Goal: Task Accomplishment & Management: Use online tool/utility

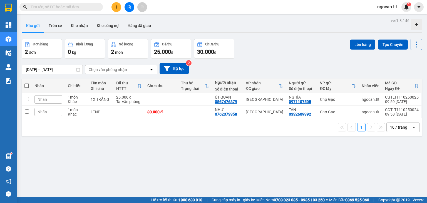
click at [84, 6] on input "text" at bounding box center [64, 7] width 66 height 6
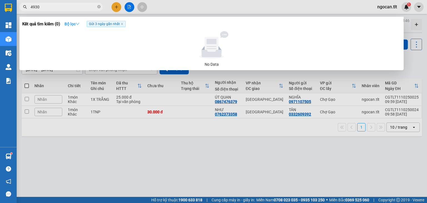
type input "4930"
click at [76, 26] on strong "Bộ lọc" at bounding box center [72, 24] width 15 height 4
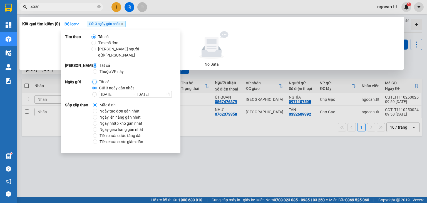
click at [93, 80] on input "Tất cả" at bounding box center [94, 82] width 4 height 4
radio input "true"
radio input "false"
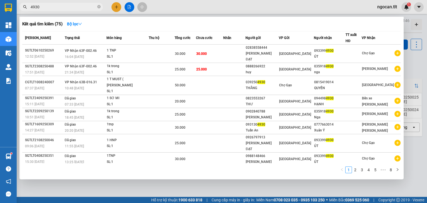
click at [319, 172] on div "1 2 3 4 5 ••• 8" at bounding box center [211, 171] width 379 height 10
drag, startPoint x: 45, startPoint y: 10, endPoint x: 42, endPoint y: 10, distance: 3.1
click at [42, 10] on span "4930" at bounding box center [60, 7] width 83 height 8
drag, startPoint x: 42, startPoint y: 10, endPoint x: 30, endPoint y: 14, distance: 12.2
click at [30, 12] on div "Kết quả [PERSON_NAME] ( 75 ) Bộ lọc Mã ĐH Trạng thái Món hàng Thu hộ Tổng [PERS…" at bounding box center [54, 7] width 109 height 10
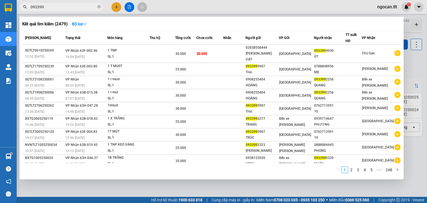
drag, startPoint x: 417, startPoint y: 46, endPoint x: 412, endPoint y: 43, distance: 6.0
click at [417, 46] on div at bounding box center [213, 101] width 427 height 203
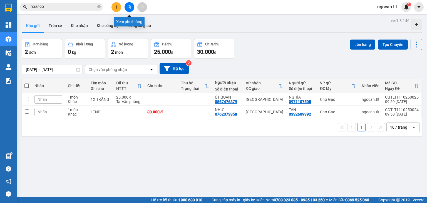
click at [127, 8] on button at bounding box center [130, 7] width 10 height 10
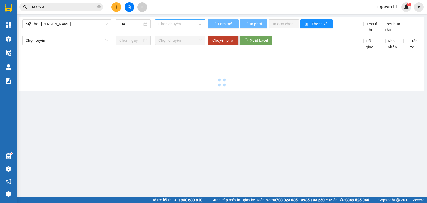
click at [157, 22] on div "Chọn chuyến" at bounding box center [180, 23] width 50 height 9
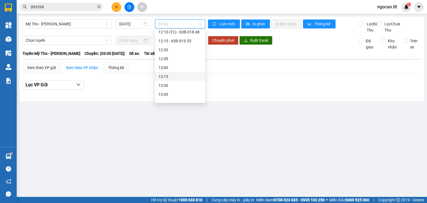
scroll to position [476, 0]
click at [198, 41] on div "12:15 - 63B-019.55" at bounding box center [180, 39] width 43 height 6
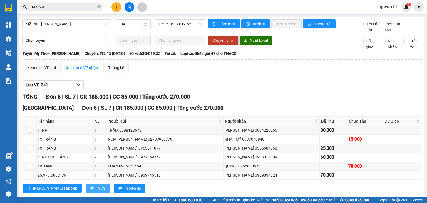
drag, startPoint x: 83, startPoint y: 188, endPoint x: 82, endPoint y: 191, distance: 4.1
click at [82, 191] on div "[GEOGRAPHIC_DATA] 6 | SL 7 | CR 185.000 | CC 85.000 | [PERSON_NAME] 270.000 Tên…" at bounding box center [222, 150] width 399 height 93
click at [86, 191] on button "In DS" at bounding box center [98, 188] width 24 height 9
click at [46, 5] on input "093399" at bounding box center [64, 7] width 66 height 6
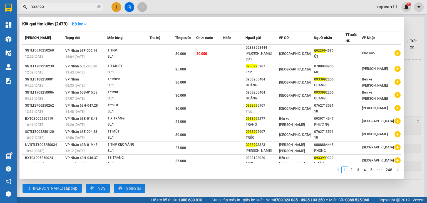
click at [46, 5] on input "093399" at bounding box center [64, 7] width 66 height 6
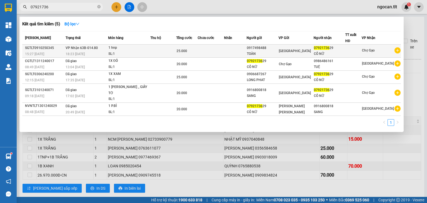
type input "07921736"
click at [197, 49] on div "25.000" at bounding box center [187, 51] width 21 height 6
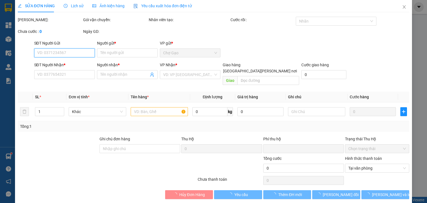
type input "0917498488"
type input "TOÀN"
type input "0792173629"
type input "CÔ NỮ"
type input "0"
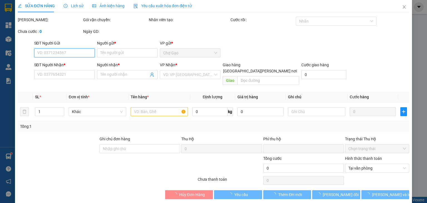
type input "25.000"
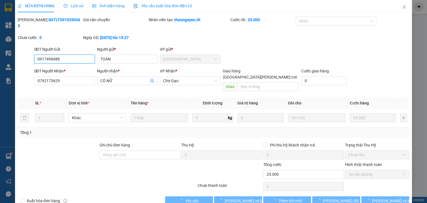
scroll to position [4, 0]
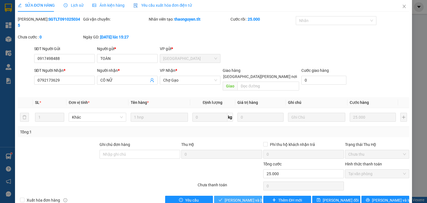
click at [237, 197] on span "[PERSON_NAME] và [PERSON_NAME] hàng" at bounding box center [262, 200] width 75 height 6
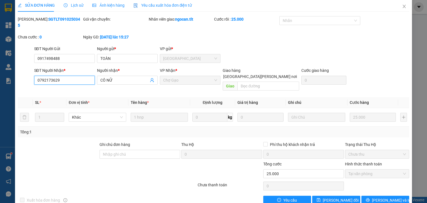
drag, startPoint x: 63, startPoint y: 73, endPoint x: 0, endPoint y: 47, distance: 68.6
click at [0, 52] on div "SỬA ĐƠN HÀNG Lịch sử [PERSON_NAME] hàng Yêu cầu xuất [PERSON_NAME] điện tử Tota…" at bounding box center [213, 101] width 427 height 203
click at [403, 6] on icon "close" at bounding box center [404, 6] width 4 height 4
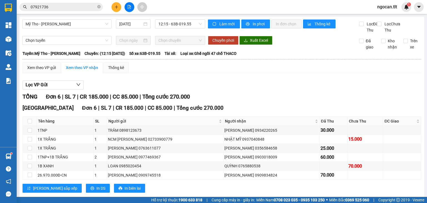
click at [115, 3] on button at bounding box center [117, 7] width 10 height 10
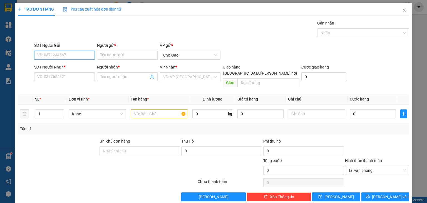
paste input "0792173629"
click at [74, 64] on div "0792173629 - CÔ NỮ" at bounding box center [63, 66] width 53 height 6
type input "0792173629"
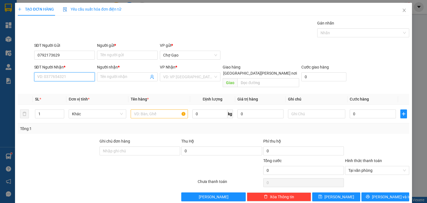
click at [79, 76] on input "SĐT Người Nhận *" at bounding box center [64, 76] width 61 height 9
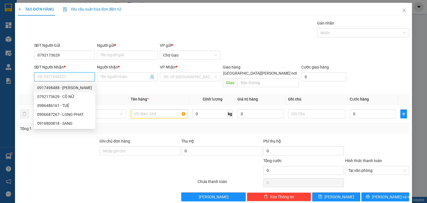
click at [74, 87] on div "0917498488 - [PERSON_NAME]" at bounding box center [64, 88] width 55 height 6
type input "0917498488"
type input "TOÀN"
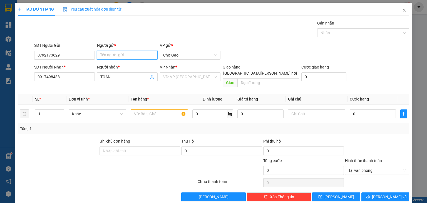
click at [122, 57] on input "Người gửi *" at bounding box center [127, 55] width 61 height 9
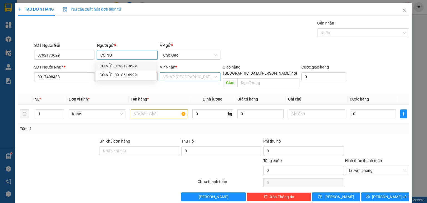
type input "CÔ NỮ"
click at [189, 76] on input "search" at bounding box center [188, 77] width 50 height 8
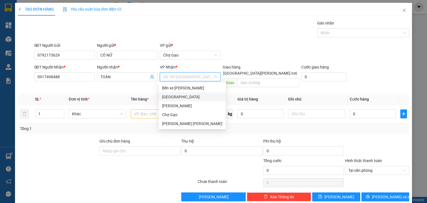
click at [161, 94] on div "[GEOGRAPHIC_DATA]" at bounding box center [192, 96] width 67 height 9
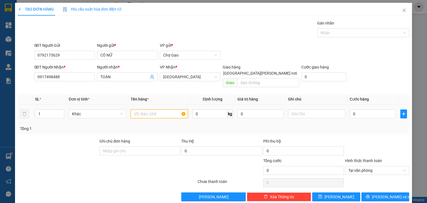
click at [150, 109] on input "text" at bounding box center [159, 113] width 57 height 9
type input "1.650.000"
click at [360, 109] on input "0" at bounding box center [373, 113] width 46 height 9
type input "2"
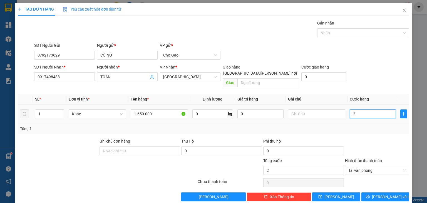
type input "25"
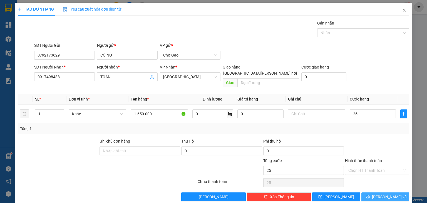
type input "25.000"
click at [380, 194] on span "[PERSON_NAME] và In" at bounding box center [391, 197] width 39 height 6
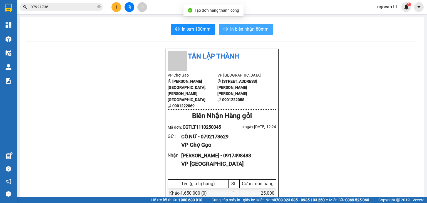
click at [246, 27] on span "In biên nhận 80mm" at bounding box center [249, 29] width 38 height 7
click at [264, 25] on button "In biên nhận 80mm" at bounding box center [246, 29] width 54 height 11
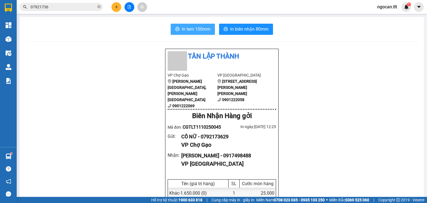
click at [197, 24] on button "In tem 100mm" at bounding box center [193, 29] width 44 height 11
click at [115, 4] on button at bounding box center [117, 7] width 10 height 10
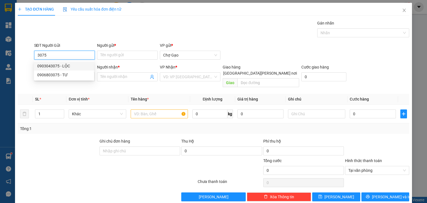
click at [66, 64] on div "0903043075 - LỘC" at bounding box center [63, 66] width 53 height 6
type input "0903043075"
click at [66, 78] on input "SĐT Người Nhận *" at bounding box center [64, 76] width 61 height 9
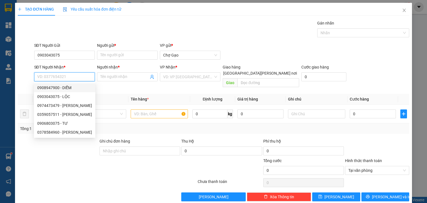
click at [74, 89] on div "0908947900 - DIỄM" at bounding box center [64, 88] width 55 height 6
type input "0908947900"
type input "DIỄM"
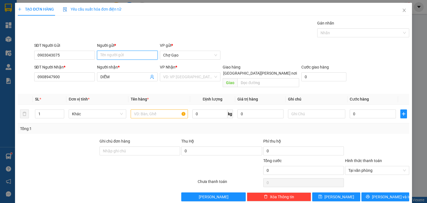
click at [148, 55] on input "Người gửi *" at bounding box center [127, 55] width 61 height 9
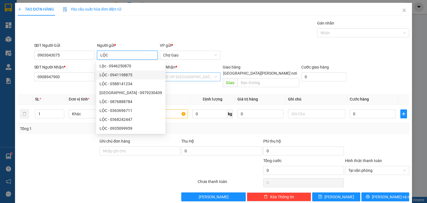
type input "LỘC"
drag, startPoint x: 186, startPoint y: 77, endPoint x: 178, endPoint y: 90, distance: 15.8
click at [186, 77] on input "search" at bounding box center [188, 77] width 50 height 8
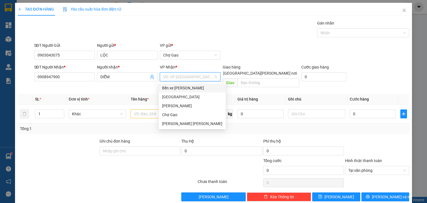
click at [177, 92] on div "Bến xe [PERSON_NAME]" at bounding box center [192, 87] width 67 height 9
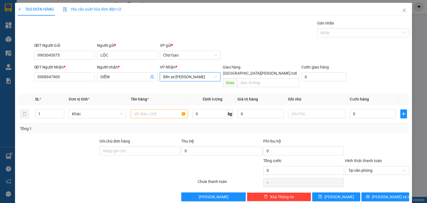
drag, startPoint x: 186, startPoint y: 77, endPoint x: 180, endPoint y: 88, distance: 12.3
click at [186, 78] on span "Bến xe [PERSON_NAME]" at bounding box center [190, 77] width 54 height 8
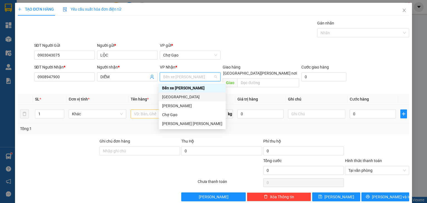
drag, startPoint x: 174, startPoint y: 96, endPoint x: 153, endPoint y: 107, distance: 23.8
click at [173, 97] on div "[GEOGRAPHIC_DATA]" at bounding box center [192, 97] width 60 height 6
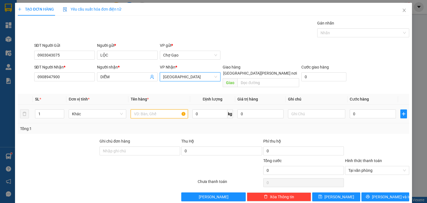
click at [147, 111] on input "text" at bounding box center [159, 113] width 57 height 9
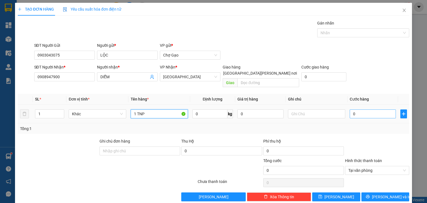
type input "1 TNP"
type input "3"
type input "30"
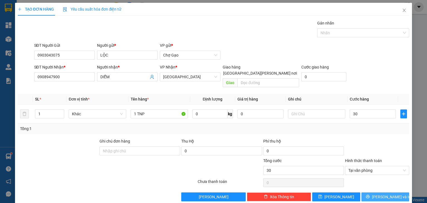
type input "30.000"
click at [370, 195] on icon "printer" at bounding box center [368, 197] width 4 height 4
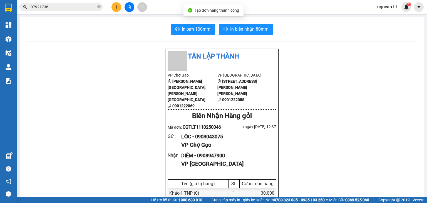
drag, startPoint x: 191, startPoint y: 26, endPoint x: 306, endPoint y: 29, distance: 114.7
click at [192, 26] on span "In tem 100mm" at bounding box center [196, 29] width 29 height 7
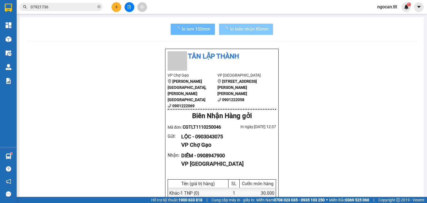
click at [242, 30] on span "In biên nhận 80mm" at bounding box center [249, 29] width 38 height 7
click at [242, 29] on span "In biên nhận 80mm" at bounding box center [249, 29] width 38 height 7
click at [247, 28] on span "In biên nhận 80mm" at bounding box center [249, 29] width 38 height 7
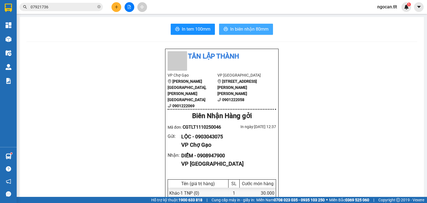
click at [247, 24] on button "In biên nhận 80mm" at bounding box center [246, 29] width 54 height 11
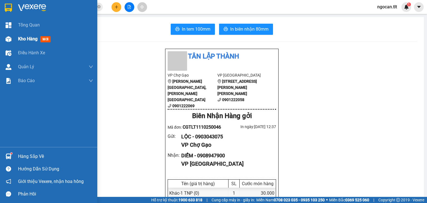
click at [30, 38] on span "Kho hàng" at bounding box center [27, 38] width 19 height 5
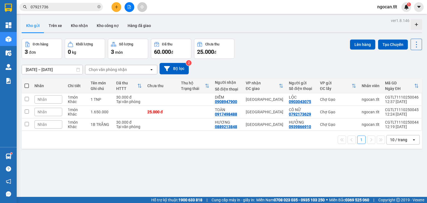
click at [27, 86] on span at bounding box center [26, 85] width 4 height 4
click at [27, 83] on input "checkbox" at bounding box center [27, 83] width 0 height 0
checkbox input "true"
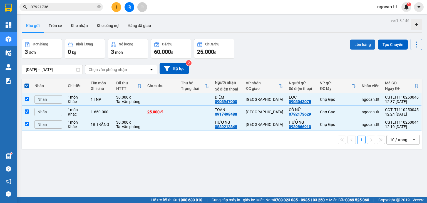
click at [361, 43] on button "Lên hàng" at bounding box center [362, 45] width 25 height 10
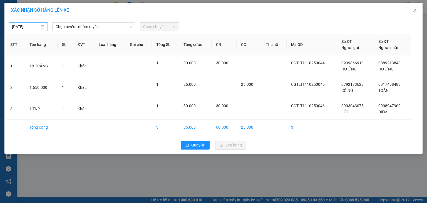
click at [15, 28] on input "[DATE]" at bounding box center [26, 27] width 28 height 6
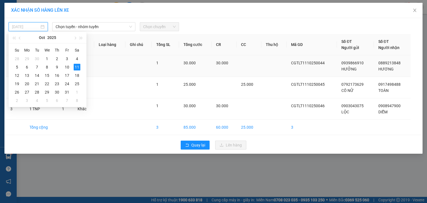
type input "[DATE]"
click at [104, 26] on span "Chọn tuyến - nhóm tuyến" at bounding box center [94, 27] width 77 height 8
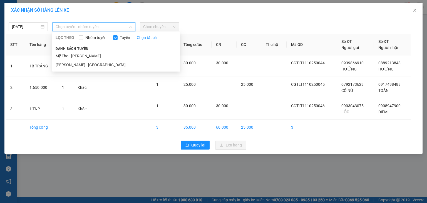
drag, startPoint x: 95, startPoint y: 53, endPoint x: 124, endPoint y: 45, distance: 30.9
click at [95, 53] on li "Mỹ Tho - [PERSON_NAME]" at bounding box center [116, 55] width 128 height 9
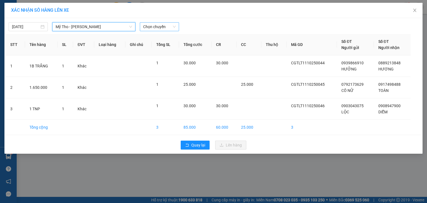
click at [169, 23] on span "Chọn chuyến" at bounding box center [159, 27] width 33 height 8
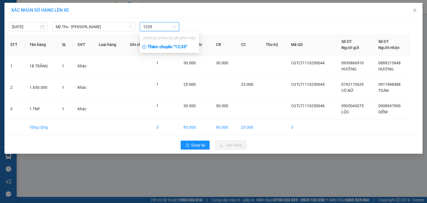
type input "1235"
drag, startPoint x: 193, startPoint y: 46, endPoint x: 196, endPoint y: 46, distance: 3.4
click at [195, 46] on div "Thêm chuyến " 12:35 "" at bounding box center [169, 46] width 59 height 9
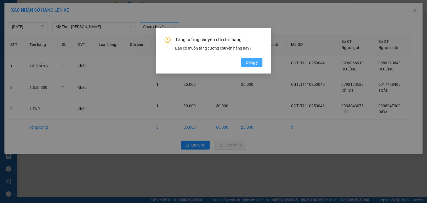
drag, startPoint x: 257, startPoint y: 64, endPoint x: 259, endPoint y: 61, distance: 4.4
click at [257, 64] on span "Đồng ý" at bounding box center [252, 62] width 12 height 6
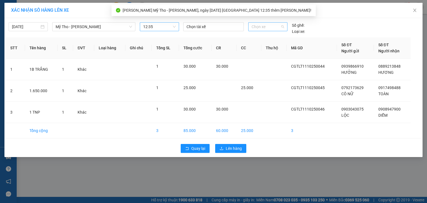
click at [283, 28] on span "Chọn xe" at bounding box center [268, 27] width 32 height 8
click at [273, 38] on div "63B-019.47" at bounding box center [268, 38] width 32 height 6
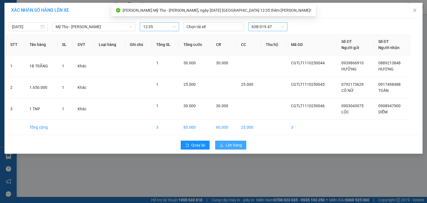
drag, startPoint x: 240, startPoint y: 146, endPoint x: 232, endPoint y: 139, distance: 11.6
click at [239, 146] on span "Lên hàng" at bounding box center [234, 145] width 16 height 6
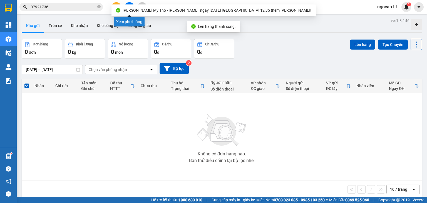
click at [133, 8] on button at bounding box center [130, 7] width 10 height 10
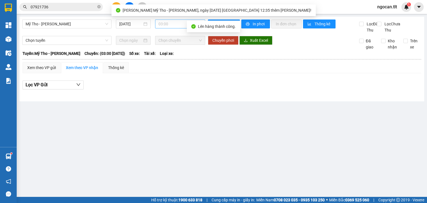
click at [185, 28] on span "03:00" at bounding box center [181, 24] width 44 height 8
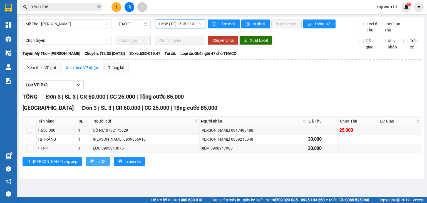
drag, startPoint x: 75, startPoint y: 163, endPoint x: 88, endPoint y: 159, distance: 13.5
click at [86, 163] on button "In DS" at bounding box center [98, 161] width 24 height 9
click at [41, 71] on div "Xem theo VP gửi" at bounding box center [41, 68] width 29 height 6
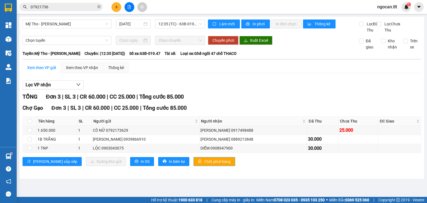
click at [204, 164] on span "Chốt phơi hàng" at bounding box center [217, 161] width 27 height 6
click at [119, 4] on button at bounding box center [117, 7] width 10 height 10
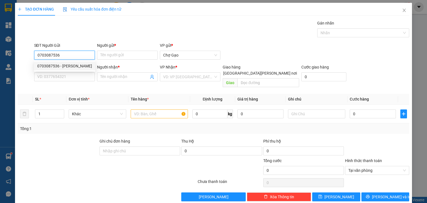
click at [58, 63] on div "0703087536 - [PERSON_NAME]" at bounding box center [64, 66] width 55 height 6
type input "0703087536"
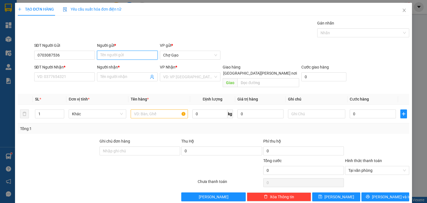
click at [104, 55] on input "Người gửi *" at bounding box center [127, 55] width 61 height 9
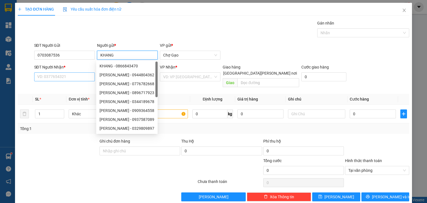
type input "KHANG"
click at [53, 77] on input "SĐT Người Nhận *" at bounding box center [64, 76] width 61 height 9
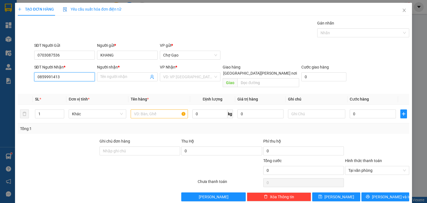
click at [46, 78] on input "0859991413" at bounding box center [64, 76] width 61 height 9
type input "0858991413"
click at [127, 76] on input "Người nhận *" at bounding box center [124, 77] width 48 height 6
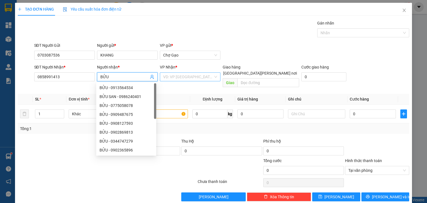
type input "BỬU"
click at [208, 73] on input "search" at bounding box center [188, 77] width 50 height 8
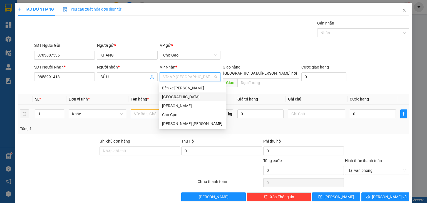
click at [174, 98] on div "[GEOGRAPHIC_DATA]" at bounding box center [192, 97] width 60 height 6
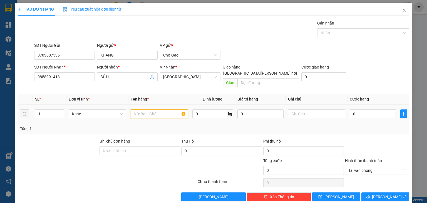
click at [161, 109] on input "text" at bounding box center [159, 113] width 57 height 9
type input "1 HNP"
click at [366, 108] on div "0" at bounding box center [373, 113] width 46 height 11
type input "2"
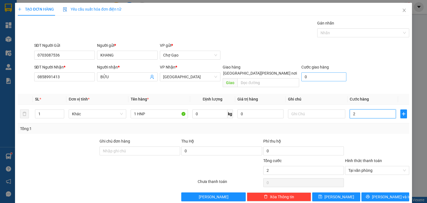
type input "25"
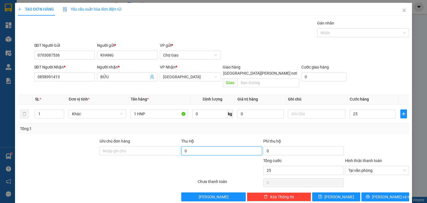
type input "25.000"
click at [191, 146] on input "0" at bounding box center [221, 150] width 81 height 9
type input "1.500.000"
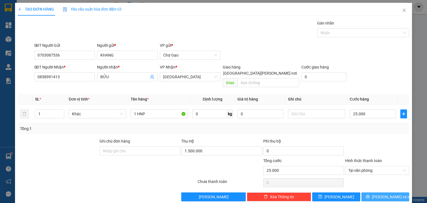
click at [382, 194] on span "[PERSON_NAME] và In" at bounding box center [391, 197] width 39 height 6
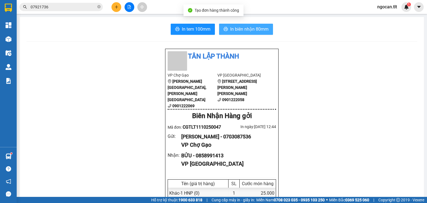
click at [236, 27] on span "In biên nhận 80mm" at bounding box center [249, 29] width 38 height 7
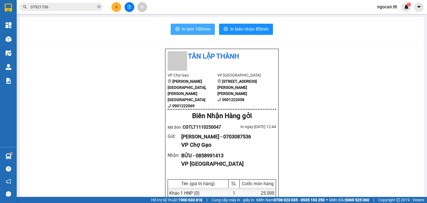
click at [193, 31] on span "In tem 100mm" at bounding box center [196, 29] width 29 height 7
click at [53, 8] on input "07921736" at bounding box center [64, 7] width 66 height 6
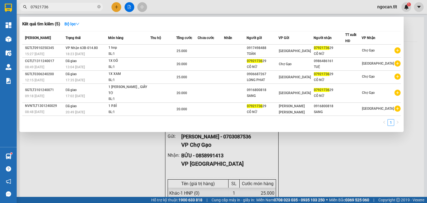
click at [53, 8] on input "07921736" at bounding box center [64, 7] width 66 height 6
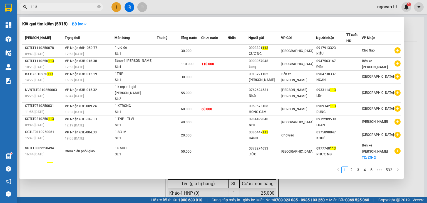
type input "113"
click at [119, 4] on div at bounding box center [213, 101] width 427 height 203
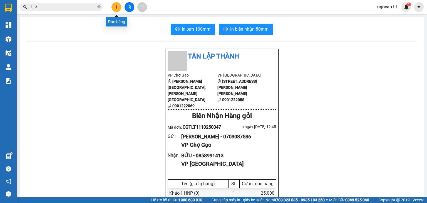
click at [119, 4] on button at bounding box center [117, 7] width 10 height 10
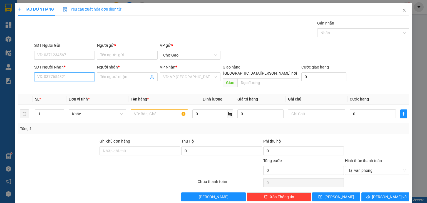
click at [52, 74] on input "SĐT Người Nhận *" at bounding box center [64, 76] width 61 height 9
type input "0901301114"
click at [62, 90] on div "0901301114 - TRANG" at bounding box center [63, 88] width 53 height 6
type input "TRANG"
type input "0901301114"
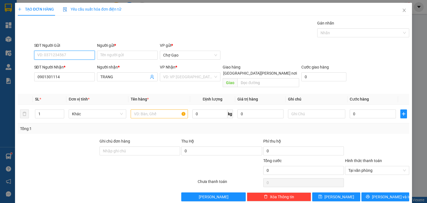
click at [69, 52] on input "SĐT Người Gửi" at bounding box center [64, 55] width 61 height 9
click at [73, 68] on div "0359255366 - TRANG" at bounding box center [63, 66] width 53 height 6
type input "0359255366"
click at [177, 75] on input "search" at bounding box center [188, 77] width 50 height 8
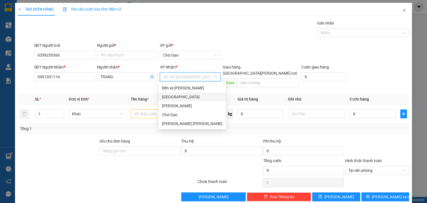
click at [170, 95] on div "[GEOGRAPHIC_DATA]" at bounding box center [192, 97] width 60 height 6
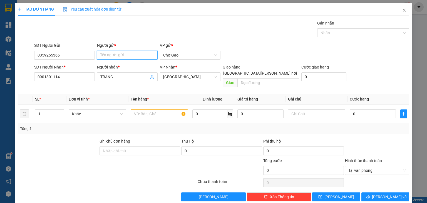
click at [127, 56] on input "Người gửi *" at bounding box center [127, 55] width 61 height 9
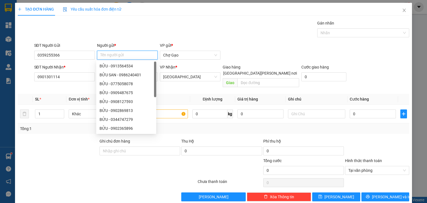
type input "R"
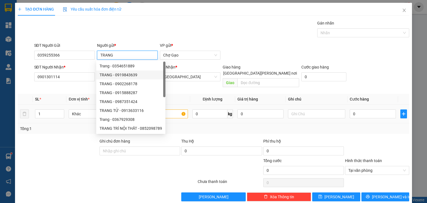
type input "TRANG"
click at [175, 109] on input "text" at bounding box center [159, 113] width 57 height 9
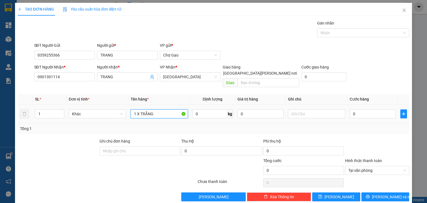
type input "1 X TRẮNG"
drag, startPoint x: 342, startPoint y: 101, endPoint x: 347, endPoint y: 104, distance: 5.3
click at [343, 105] on td at bounding box center [317, 114] width 62 height 19
click at [355, 109] on input "0" at bounding box center [373, 113] width 46 height 9
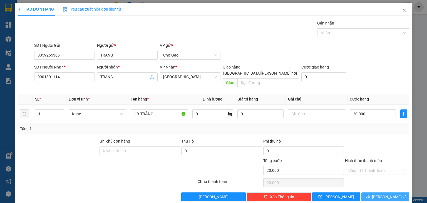
click at [376, 192] on button "[PERSON_NAME] và In" at bounding box center [386, 196] width 48 height 9
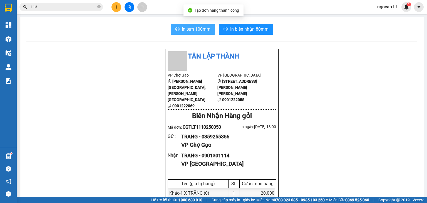
drag, startPoint x: 204, startPoint y: 31, endPoint x: 278, endPoint y: 78, distance: 87.4
click at [205, 31] on span "In tem 100mm" at bounding box center [196, 29] width 29 height 7
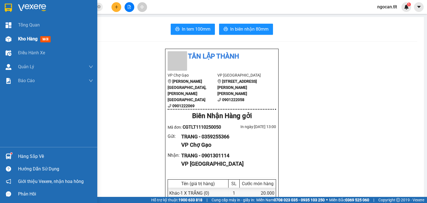
click at [25, 40] on span "Kho hàng" at bounding box center [27, 38] width 19 height 5
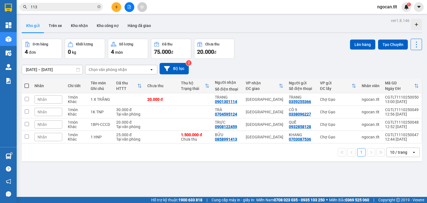
click at [27, 85] on span at bounding box center [26, 85] width 4 height 4
click at [27, 83] on input "checkbox" at bounding box center [27, 83] width 0 height 0
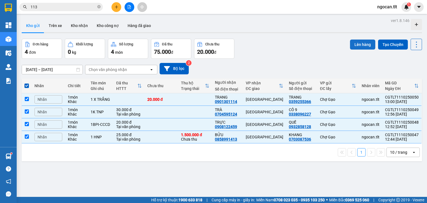
drag, startPoint x: 369, startPoint y: 42, endPoint x: 366, endPoint y: 43, distance: 3.4
click at [368, 42] on button "Lên hàng" at bounding box center [362, 45] width 25 height 10
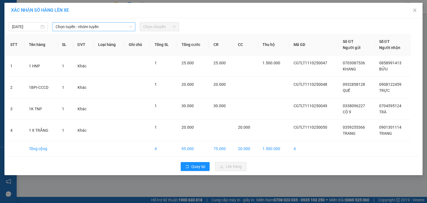
click at [100, 30] on span "Chọn tuyến - nhóm tuyến" at bounding box center [94, 27] width 77 height 8
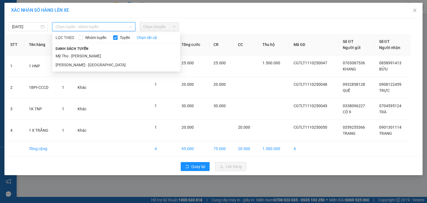
click at [93, 54] on li "Mỹ Tho - [PERSON_NAME]" at bounding box center [116, 55] width 128 height 9
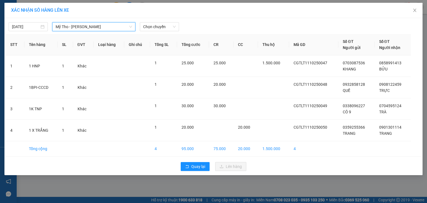
click at [223, 24] on div at bounding box center [267, 26] width 172 height 9
click at [163, 23] on span "Chọn chuyến" at bounding box center [159, 27] width 33 height 8
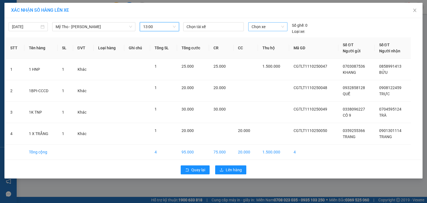
click at [275, 28] on span "Chọn xe" at bounding box center [268, 27] width 32 height 8
click at [268, 41] on div "63E-003.80" at bounding box center [268, 38] width 32 height 6
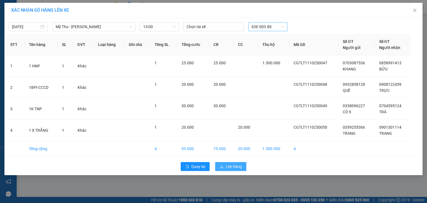
click at [238, 169] on button "Lên hàng" at bounding box center [230, 166] width 31 height 9
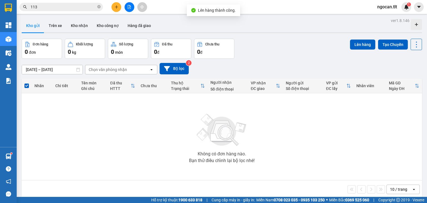
click at [131, 8] on icon "file-add" at bounding box center [129, 7] width 3 height 4
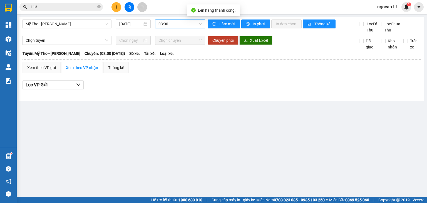
click at [189, 24] on span "03:00" at bounding box center [181, 24] width 44 height 8
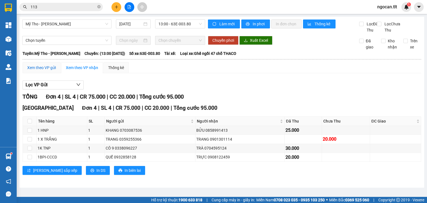
drag, startPoint x: 37, startPoint y: 70, endPoint x: 75, endPoint y: 85, distance: 40.3
click at [37, 71] on div "Xem theo VP gửi" at bounding box center [41, 68] width 29 height 6
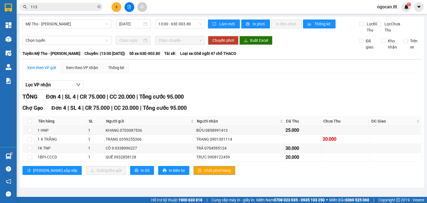
click at [204, 173] on span "Chốt phơi hàng" at bounding box center [217, 170] width 27 height 6
click at [86, 71] on div "Xem theo VP nhận" at bounding box center [82, 68] width 32 height 6
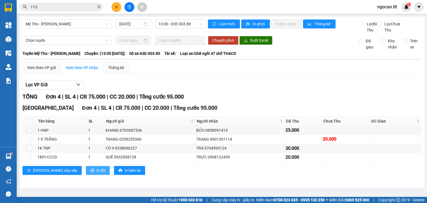
click at [97, 173] on span "In DS" at bounding box center [101, 170] width 9 height 6
click at [115, 5] on icon "plus" at bounding box center [117, 7] width 4 height 4
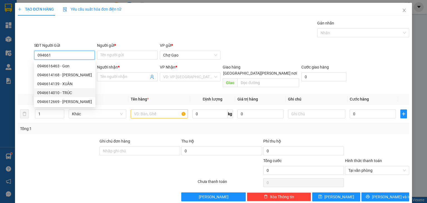
click at [66, 92] on div "0946614010 - TRÚC" at bounding box center [64, 93] width 55 height 6
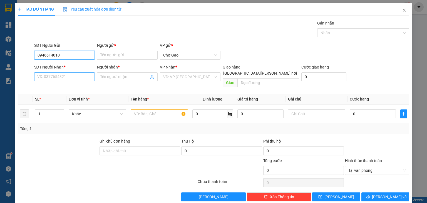
type input "0946614010"
click at [66, 75] on input "SĐT Người Nhận *" at bounding box center [64, 76] width 61 height 9
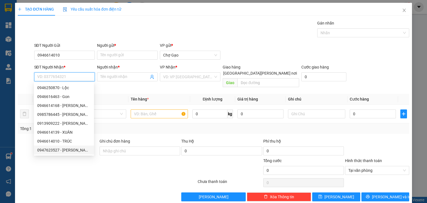
click at [75, 148] on div "0947623527 - [PERSON_NAME]" at bounding box center [63, 150] width 53 height 6
type input "0947623527"
type input "NGUYÊN"
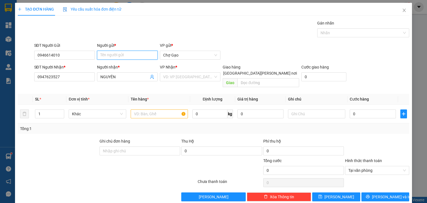
click at [128, 58] on input "Người gửi *" at bounding box center [127, 55] width 61 height 9
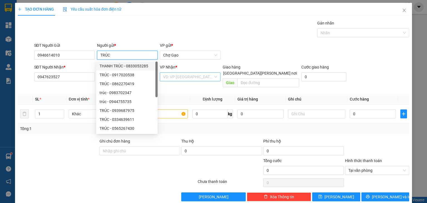
type input "TRÚC"
click at [197, 78] on input "search" at bounding box center [188, 77] width 50 height 8
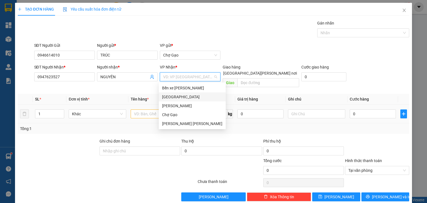
click at [173, 99] on div "[GEOGRAPHIC_DATA]" at bounding box center [192, 97] width 60 height 6
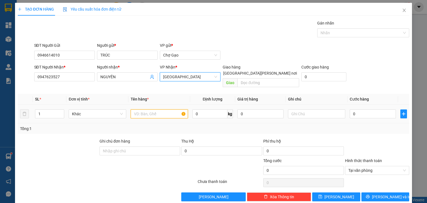
click at [154, 109] on input "text" at bounding box center [159, 113] width 57 height 9
drag, startPoint x: 66, startPoint y: 75, endPoint x: 0, endPoint y: 98, distance: 69.4
click at [0, 99] on div "TẠO ĐƠN HÀNG Yêu cầu xuất [PERSON_NAME] điện tử Transit Pickup Surcharge Ids Tr…" at bounding box center [213, 101] width 427 height 203
click at [147, 109] on input "text" at bounding box center [159, 113] width 57 height 9
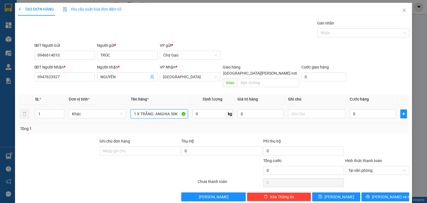
drag, startPoint x: 177, startPoint y: 105, endPoint x: 171, endPoint y: 113, distance: 9.7
click at [171, 113] on div "1 X TRẮNG- ANGHIA 30K" at bounding box center [159, 113] width 57 height 11
type input "1 X TRẮNG- ANGHIA 30K"
click at [377, 109] on input "0" at bounding box center [373, 113] width 46 height 9
type input "3"
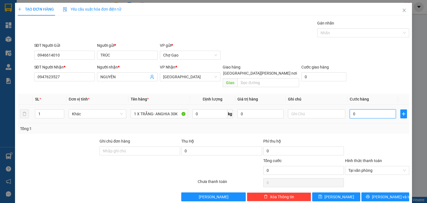
type input "3"
click at [389, 194] on span "[PERSON_NAME] và In" at bounding box center [391, 197] width 39 height 6
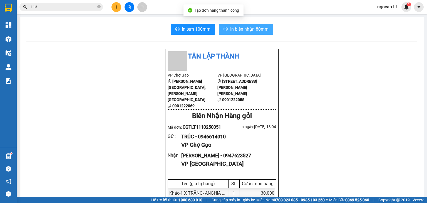
click at [231, 33] on button "In biên nhận 80mm" at bounding box center [246, 29] width 54 height 11
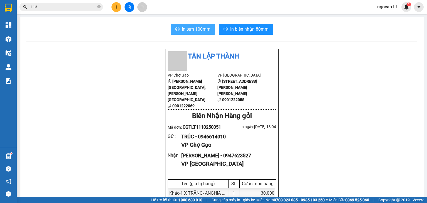
drag, startPoint x: 193, startPoint y: 29, endPoint x: 207, endPoint y: 37, distance: 15.7
click at [194, 28] on span "In tem 100mm" at bounding box center [196, 29] width 29 height 7
click at [40, 6] on input "113" at bounding box center [64, 7] width 66 height 6
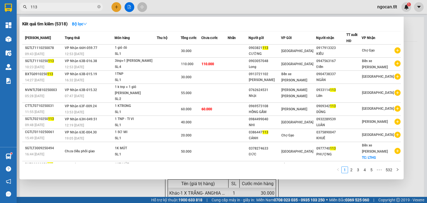
click at [40, 6] on input "113" at bounding box center [64, 7] width 66 height 6
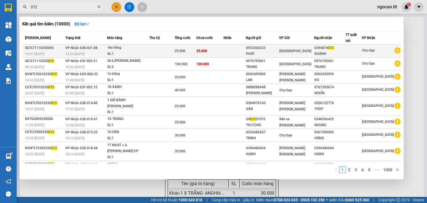
type input "072"
click at [296, 49] on span "[GEOGRAPHIC_DATA]" at bounding box center [296, 51] width 32 height 4
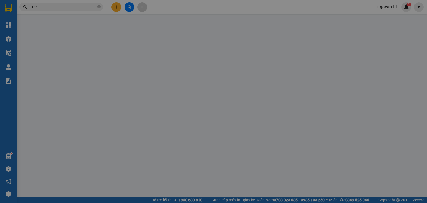
type input "0933362333"
type input "PHÁT"
type input "0394074072"
type input "KHÁNH"
type input "0"
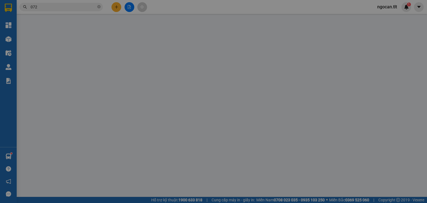
type input "25.000"
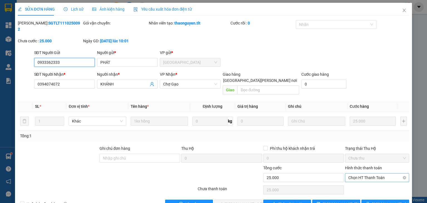
drag, startPoint x: 368, startPoint y: 161, endPoint x: 368, endPoint y: 166, distance: 4.8
click at [368, 173] on span "Chọn HT Thanh Toán" at bounding box center [378, 177] width 58 height 8
drag, startPoint x: 365, startPoint y: 172, endPoint x: 263, endPoint y: 186, distance: 102.8
click at [364, 173] on div "Tại văn phòng" at bounding box center [374, 176] width 57 height 6
type input "0"
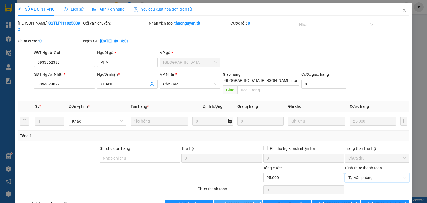
click at [248, 201] on span "[PERSON_NAME] và [PERSON_NAME] hàng" at bounding box center [262, 204] width 75 height 6
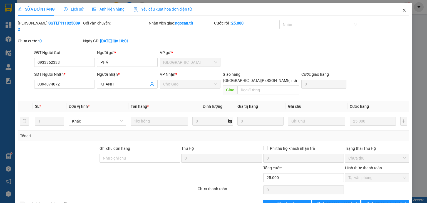
click at [402, 8] on icon "close" at bounding box center [404, 10] width 4 height 4
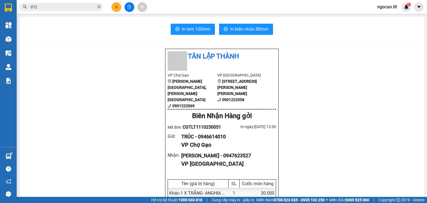
click at [117, 8] on icon "plus" at bounding box center [117, 7] width 4 height 4
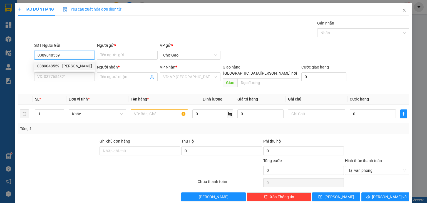
click at [55, 65] on div "0389048559 - [PERSON_NAME]" at bounding box center [64, 66] width 55 height 6
type input "0389048559"
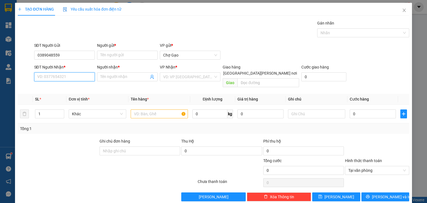
click at [54, 76] on input "SĐT Người Nhận *" at bounding box center [64, 76] width 61 height 9
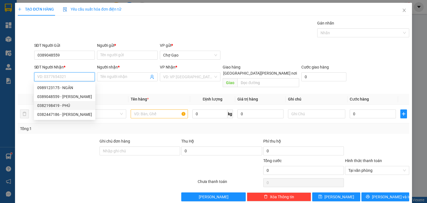
click at [69, 105] on div "0382198419 - PHÚ" at bounding box center [64, 105] width 55 height 6
type input "0382198419"
type input "PHÚ"
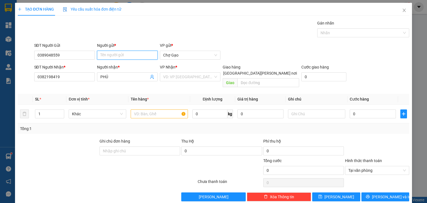
click at [134, 51] on input "Người gửi *" at bounding box center [127, 55] width 61 height 9
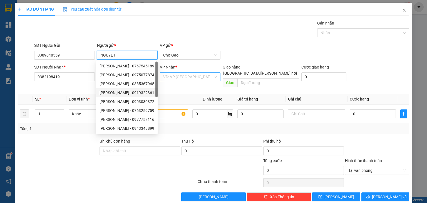
type input "NGUYỆT"
click at [169, 80] on input "search" at bounding box center [188, 77] width 50 height 8
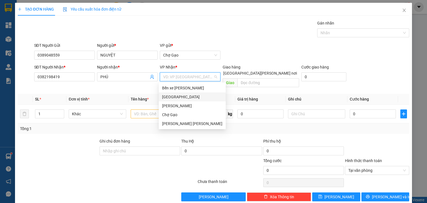
click at [168, 98] on div "[GEOGRAPHIC_DATA]" at bounding box center [192, 97] width 60 height 6
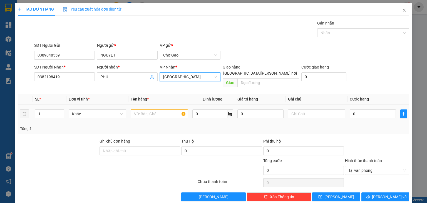
click at [151, 114] on td at bounding box center [160, 114] width 62 height 19
click at [152, 110] on input "text" at bounding box center [159, 113] width 57 height 9
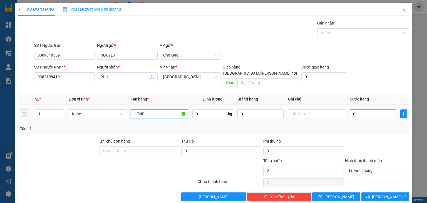
type input "1 TNP"
click at [368, 109] on input "0" at bounding box center [373, 113] width 46 height 9
type input "3"
type input "30"
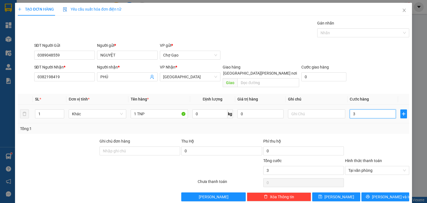
type input "30"
click at [387, 194] on span "[PERSON_NAME] và In" at bounding box center [391, 197] width 39 height 6
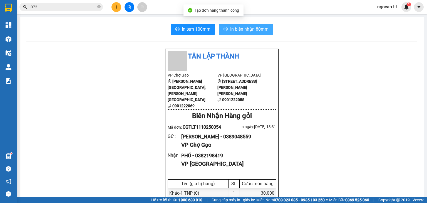
drag, startPoint x: 243, startPoint y: 29, endPoint x: 247, endPoint y: 57, distance: 28.1
click at [243, 30] on span "In biên nhận 80mm" at bounding box center [249, 29] width 38 height 7
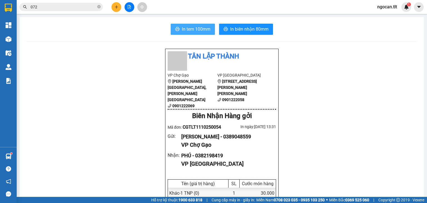
click at [202, 30] on span "In tem 100mm" at bounding box center [196, 29] width 29 height 7
click at [117, 4] on button at bounding box center [117, 7] width 10 height 10
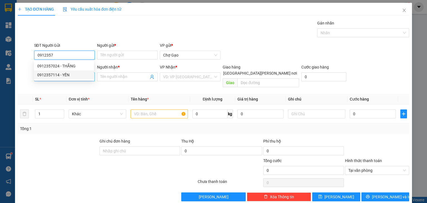
click at [67, 76] on div "0912357114 - YẾN" at bounding box center [63, 75] width 53 height 6
type input "0912357114"
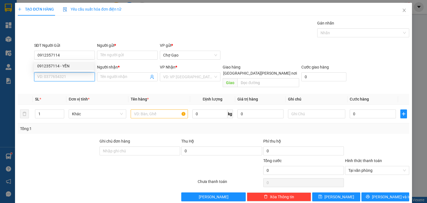
click at [68, 78] on input "SĐT Người Nhận *" at bounding box center [64, 76] width 61 height 9
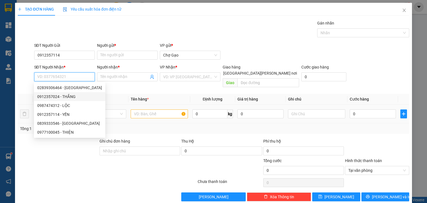
click at [67, 100] on div "0912357024 - THẮNG" at bounding box center [70, 96] width 72 height 9
type input "0912357024"
type input "THẮNG"
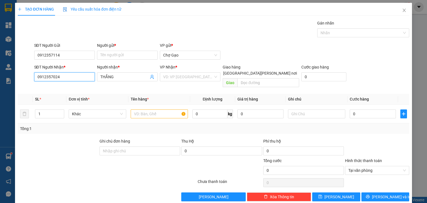
drag, startPoint x: 70, startPoint y: 79, endPoint x: 0, endPoint y: 85, distance: 69.8
click at [0, 85] on div "TẠO ĐƠN HÀNG Yêu cầu xuất [PERSON_NAME] điện tử Transit Pickup Surcharge Ids Tr…" at bounding box center [213, 101] width 427 height 203
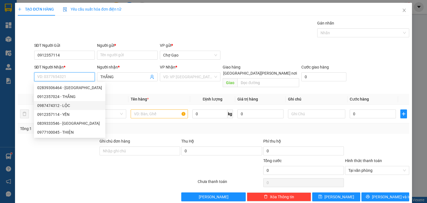
click at [65, 102] on div "0987474312 - LỘC" at bounding box center [69, 105] width 65 height 6
type input "0987474312"
type input "LỘC"
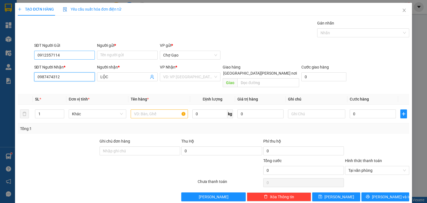
type input "0987474312"
click at [80, 55] on input "0912357114" at bounding box center [64, 55] width 61 height 9
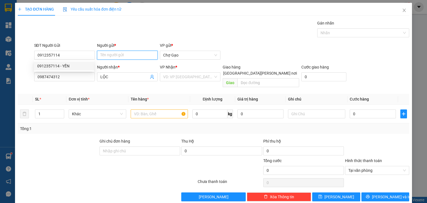
click at [148, 51] on input "Người gửi *" at bounding box center [127, 55] width 61 height 9
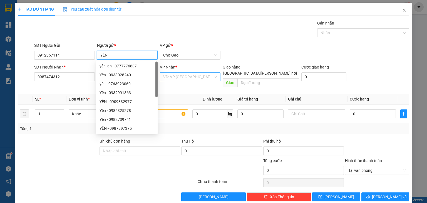
type input "YẾN"
click at [179, 80] on input "search" at bounding box center [188, 77] width 50 height 8
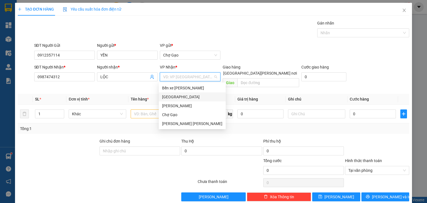
click at [168, 100] on div "[GEOGRAPHIC_DATA]" at bounding box center [192, 96] width 67 height 9
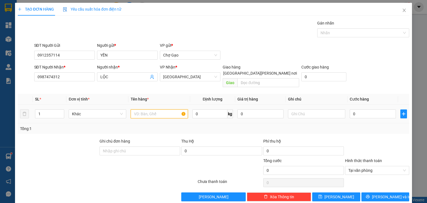
click at [146, 109] on input "text" at bounding box center [159, 113] width 57 height 9
click at [365, 109] on input "0" at bounding box center [373, 113] width 46 height 9
click at [157, 109] on input "1 GIỎ MÀU" at bounding box center [159, 113] width 57 height 9
type input "1 GIỎ MÀU ĐỎ"
type input "3"
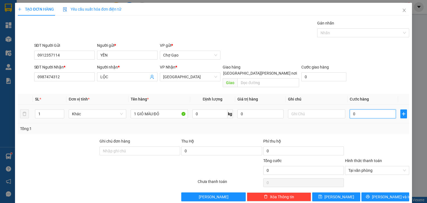
type input "3"
type input "30"
click at [384, 184] on div "Transit Pickup Surcharge Ids Transit Deliver Surcharge Ids Transit Deliver Surc…" at bounding box center [214, 110] width 392 height 181
click at [382, 194] on span "[PERSON_NAME] và In" at bounding box center [391, 197] width 39 height 6
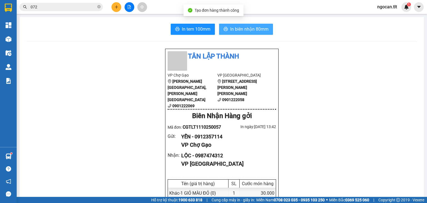
click at [242, 27] on span "In biên nhận 80mm" at bounding box center [249, 29] width 38 height 7
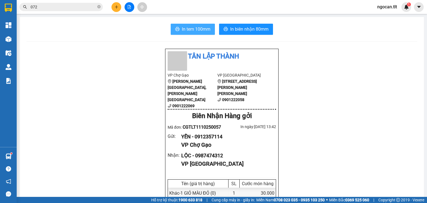
click at [185, 31] on span "In tem 100mm" at bounding box center [196, 29] width 29 height 7
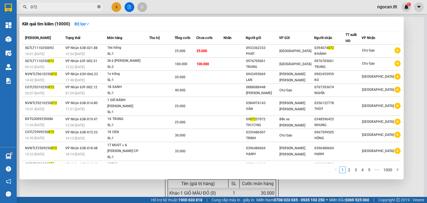
click at [100, 8] on icon "close-circle" at bounding box center [98, 6] width 3 height 3
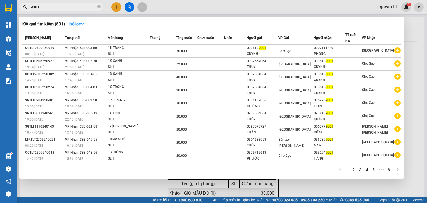
click at [44, 11] on div at bounding box center [213, 101] width 427 height 203
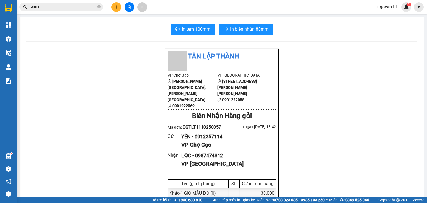
click at [44, 10] on span "9001" at bounding box center [60, 7] width 83 height 8
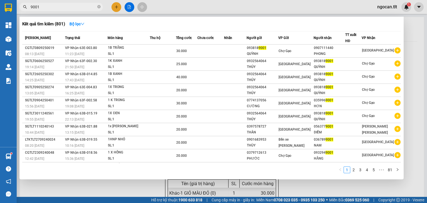
click at [45, 9] on input "9001" at bounding box center [64, 7] width 66 height 6
type input "9"
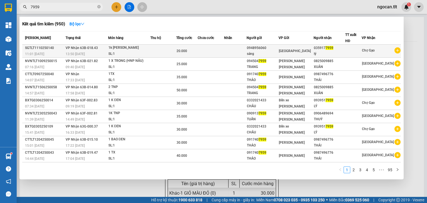
type input "7959"
click at [196, 48] on div "20.000" at bounding box center [187, 51] width 21 height 6
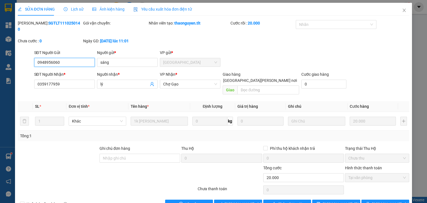
type input "0948956060"
type input "sáng"
type input "0359177959"
type input "lý"
type input "0"
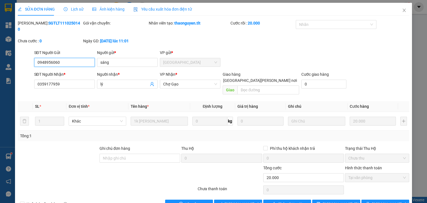
type input "20.000"
drag, startPoint x: 225, startPoint y: 190, endPoint x: 217, endPoint y: 184, distance: 9.7
click at [225, 201] on span "[PERSON_NAME] và [PERSON_NAME] hàng" at bounding box center [262, 204] width 75 height 6
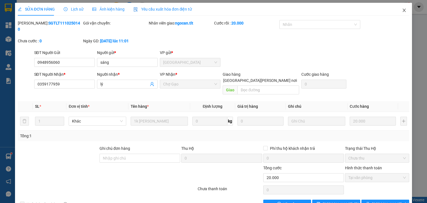
click at [402, 10] on icon "close" at bounding box center [404, 10] width 4 height 4
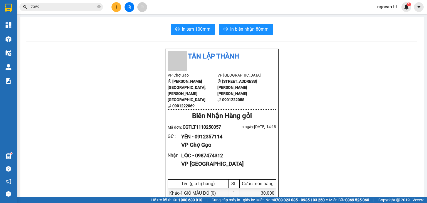
click at [122, 8] on div at bounding box center [130, 7] width 42 height 10
click at [116, 8] on icon "plus" at bounding box center [117, 7] width 4 height 4
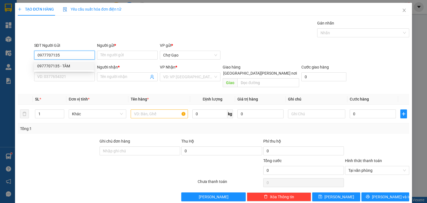
click at [60, 65] on div "0977707135 - TÂM" at bounding box center [63, 66] width 53 height 6
type input "0977707135"
click at [66, 78] on input "SĐT Người Nhận *" at bounding box center [64, 76] width 61 height 9
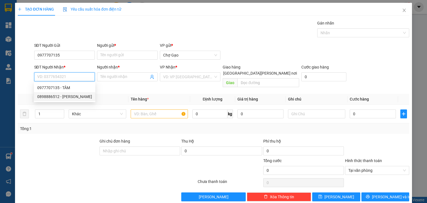
click at [67, 94] on div "0898886512 - [PERSON_NAME]" at bounding box center [65, 96] width 62 height 9
type input "0898886512"
type input "DƯƠNG"
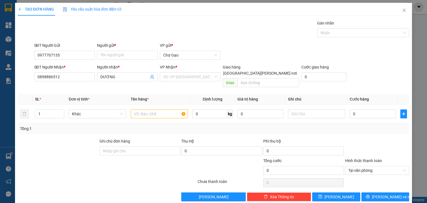
drag, startPoint x: 178, startPoint y: 76, endPoint x: 179, endPoint y: 82, distance: 5.4
click at [178, 78] on input "search" at bounding box center [188, 77] width 50 height 8
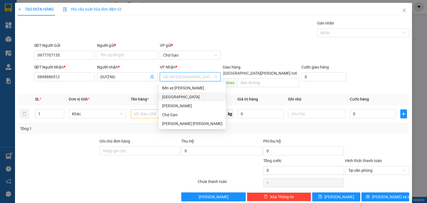
click at [167, 97] on div "[GEOGRAPHIC_DATA]" at bounding box center [192, 97] width 60 height 6
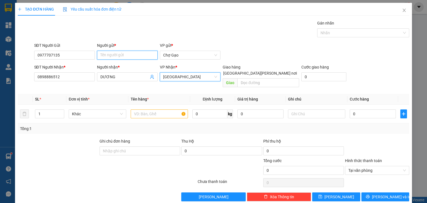
click at [115, 54] on input "Người gửi *" at bounding box center [127, 55] width 61 height 9
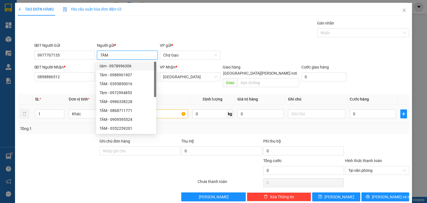
type input "TÂM"
click at [172, 109] on input "text" at bounding box center [159, 113] width 57 height 9
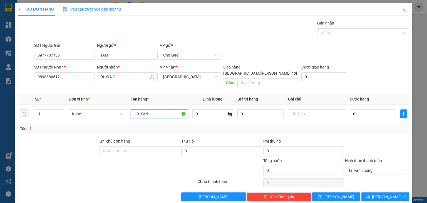
type input "1 X XANH"
click at [368, 109] on input "0" at bounding box center [373, 113] width 46 height 9
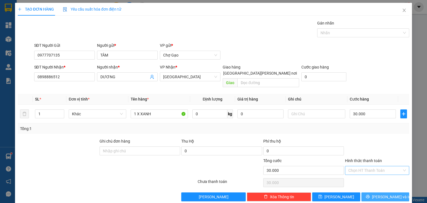
click at [384, 194] on button "[PERSON_NAME] và In" at bounding box center [386, 196] width 48 height 9
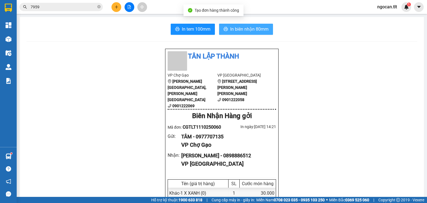
click at [237, 28] on span "In biên nhận 80mm" at bounding box center [249, 29] width 38 height 7
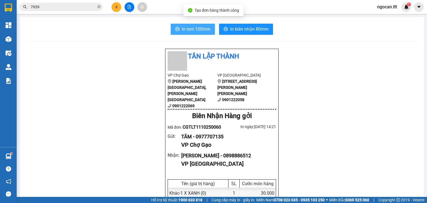
click at [180, 27] on button "In tem 100mm" at bounding box center [193, 29] width 44 height 11
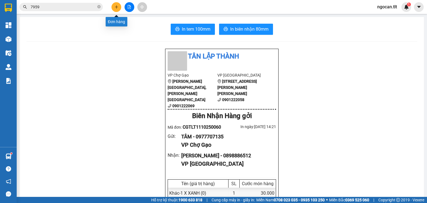
click at [117, 6] on icon "plus" at bounding box center [117, 7] width 4 height 4
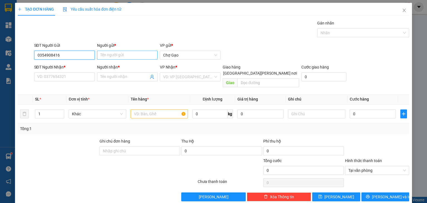
type input "0354908416"
click at [114, 57] on input "Người gửi *" at bounding box center [127, 55] width 61 height 9
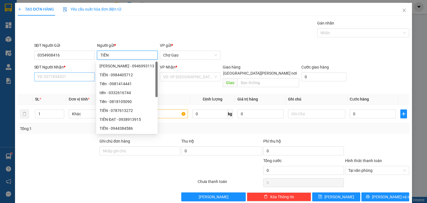
type input "TIẾN"
click at [76, 73] on input "SĐT Người Nhận *" at bounding box center [64, 76] width 61 height 9
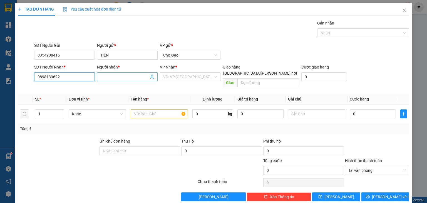
type input "0898139622"
click at [114, 75] on input "Người nhận *" at bounding box center [124, 77] width 48 height 6
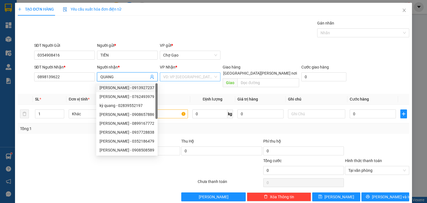
type input "QUANG"
click at [172, 75] on input "search" at bounding box center [188, 77] width 50 height 8
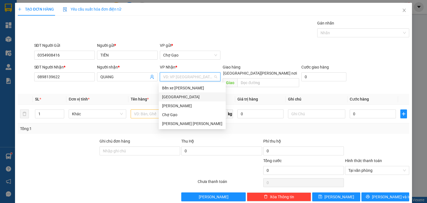
click at [168, 95] on div "[GEOGRAPHIC_DATA]" at bounding box center [192, 97] width 60 height 6
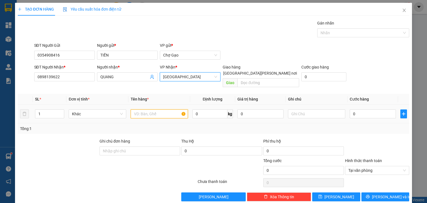
click at [156, 109] on input "text" at bounding box center [159, 113] width 57 height 9
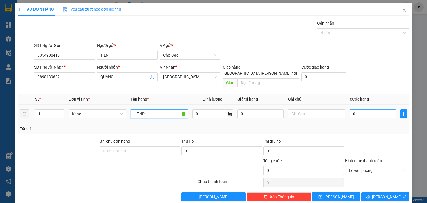
type input "1 TNP"
click at [360, 109] on input "0" at bounding box center [373, 113] width 46 height 9
type input "2"
type input "25"
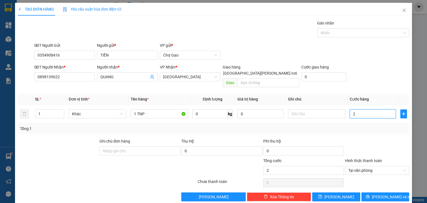
type input "25"
click at [388, 194] on span "[PERSON_NAME] và In" at bounding box center [391, 197] width 39 height 6
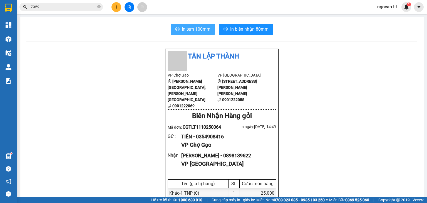
click at [193, 32] on span "In tem 100mm" at bounding box center [196, 29] width 29 height 7
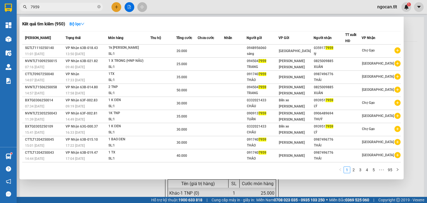
click at [59, 9] on input "7959" at bounding box center [64, 7] width 66 height 6
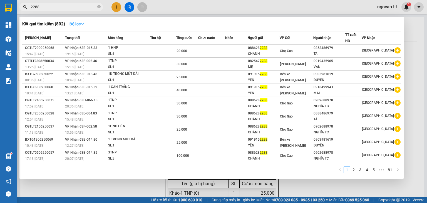
type input "2288"
click at [85, 23] on icon "down" at bounding box center [83, 24] width 4 height 4
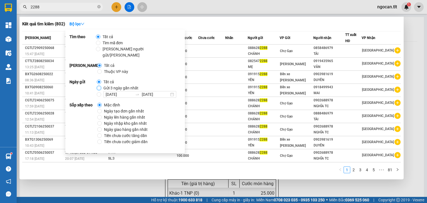
click at [97, 86] on input "Gửi 3 ngày gần nhất" at bounding box center [99, 88] width 4 height 4
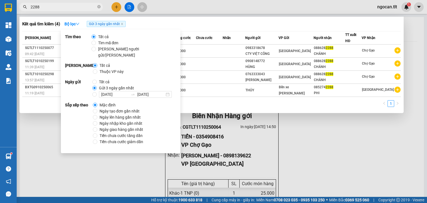
click at [60, 6] on input "2288" at bounding box center [64, 7] width 66 height 6
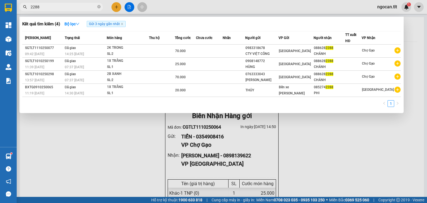
click at [114, 6] on div at bounding box center [213, 101] width 427 height 203
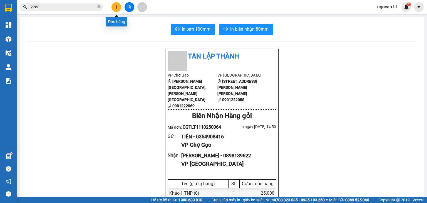
click at [114, 6] on button at bounding box center [117, 7] width 10 height 10
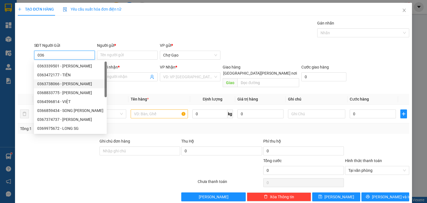
type input "036"
click at [127, 169] on div at bounding box center [74, 167] width 115 height 19
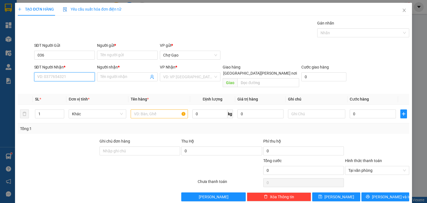
click at [77, 76] on input "SĐT Người Nhận *" at bounding box center [64, 76] width 61 height 9
type input "0966667639"
drag, startPoint x: 69, startPoint y: 79, endPoint x: 37, endPoint y: 75, distance: 32.5
click at [38, 77] on input "0966667639" at bounding box center [64, 76] width 61 height 9
click at [55, 53] on input "036" at bounding box center [64, 55] width 61 height 9
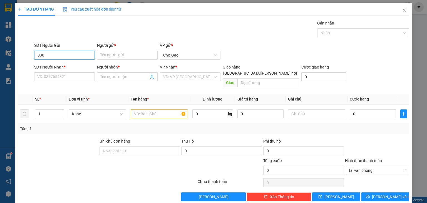
click at [56, 53] on input "036" at bounding box center [64, 55] width 61 height 9
paste input "966667639"
type input "0966667639"
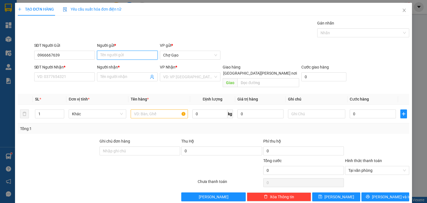
click at [113, 56] on input "Người gửi *" at bounding box center [127, 55] width 61 height 9
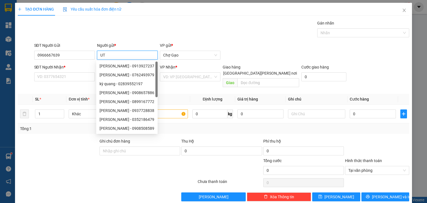
type input "U"
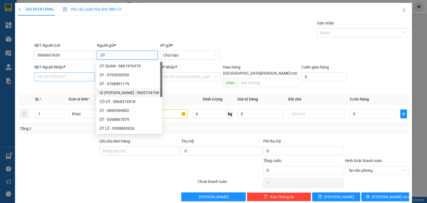
type input "ÚT"
click at [72, 74] on input "SĐT Người Nhận *" at bounding box center [64, 76] width 61 height 9
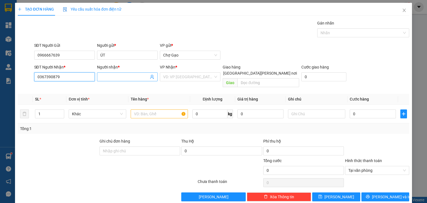
type input "0367390879"
click at [129, 77] on input "Người nhận *" at bounding box center [124, 77] width 48 height 6
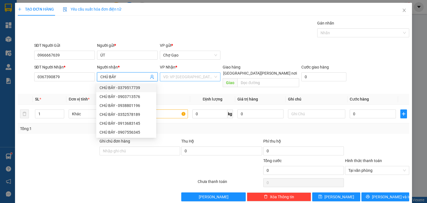
type input "CHÚ BẢY"
click at [179, 74] on input "search" at bounding box center [188, 77] width 50 height 8
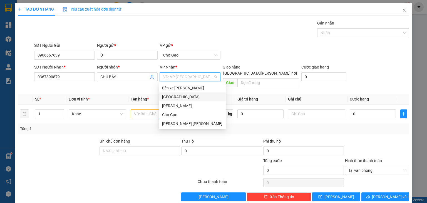
click at [180, 99] on div "[GEOGRAPHIC_DATA]" at bounding box center [192, 97] width 60 height 6
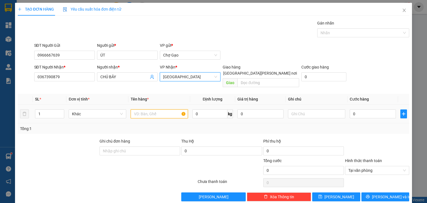
click at [146, 109] on input "text" at bounding box center [159, 113] width 57 height 9
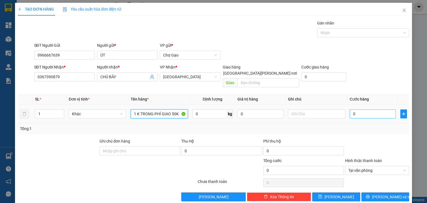
type input "1 K TRONG-PHÍ GIAO 50K"
click at [366, 109] on input "0" at bounding box center [373, 113] width 46 height 9
type input "3"
type input "30"
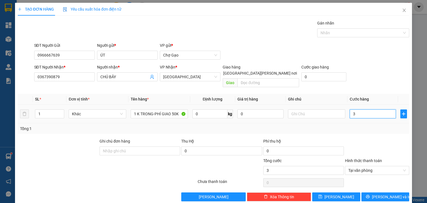
type input "30"
click at [370, 192] on button "[PERSON_NAME] và In" at bounding box center [386, 196] width 48 height 9
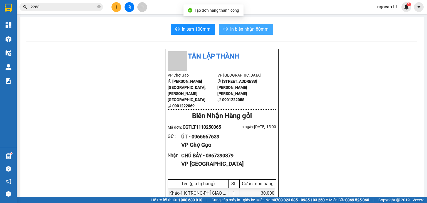
click at [242, 24] on button "In biên nhận 80mm" at bounding box center [246, 29] width 54 height 11
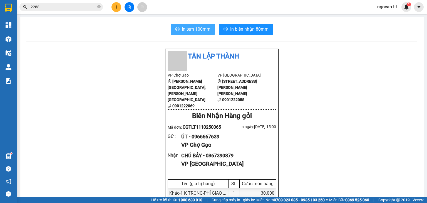
click at [193, 31] on span "In tem 100mm" at bounding box center [196, 29] width 29 height 7
click at [121, 8] on button at bounding box center [117, 7] width 10 height 10
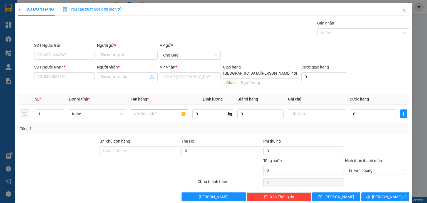
click at [120, 8] on span "Yêu cầu xuất hóa đơn điện tử" at bounding box center [92, 9] width 59 height 4
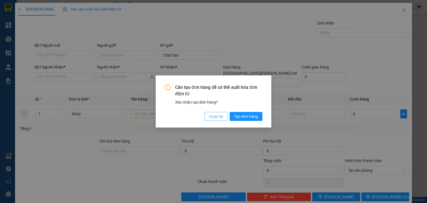
click at [218, 112] on button "Quay lại" at bounding box center [216, 116] width 23 height 9
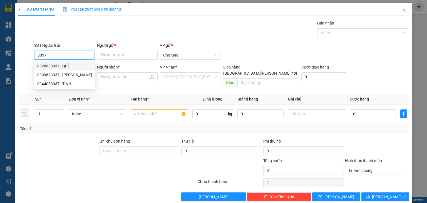
drag, startPoint x: 70, startPoint y: 64, endPoint x: 71, endPoint y: 70, distance: 6.1
click at [70, 65] on div "0326883037 - QUỆ" at bounding box center [64, 66] width 55 height 6
type input "0326883037"
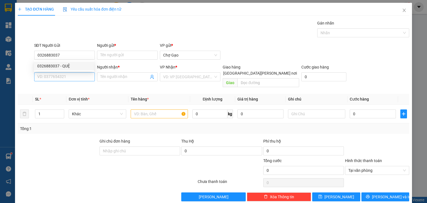
drag, startPoint x: 71, startPoint y: 72, endPoint x: 72, endPoint y: 76, distance: 4.0
click at [72, 74] on div "SĐT Người Nhận * VD: 0377654321" at bounding box center [64, 73] width 61 height 19
click at [72, 77] on input "SĐT Người Nhận *" at bounding box center [64, 76] width 61 height 9
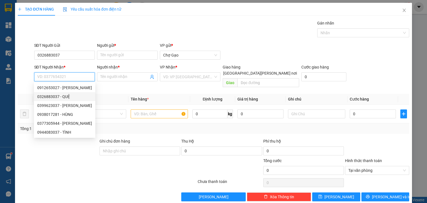
click at [70, 95] on div "0326883037 - QUỆ" at bounding box center [65, 96] width 62 height 9
type input "0326883037"
type input "QUỆ"
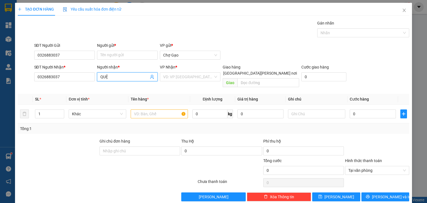
drag, startPoint x: 106, startPoint y: 77, endPoint x: 80, endPoint y: 86, distance: 27.5
click at [79, 86] on div "Transit Pickup Surcharge Ids Transit Deliver Surcharge Ids Transit Deliver Surc…" at bounding box center [214, 110] width 392 height 181
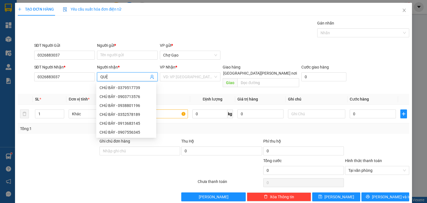
drag, startPoint x: 109, startPoint y: 78, endPoint x: 69, endPoint y: 88, distance: 41.2
click at [70, 89] on div "Transit Pickup Surcharge Ids Transit Deliver Surcharge Ids Transit Deliver Surc…" at bounding box center [214, 110] width 392 height 181
click at [119, 56] on input "Người gửi *" at bounding box center [127, 55] width 61 height 9
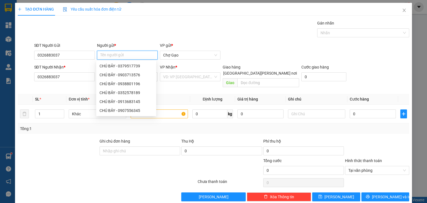
paste input "QUỆ"
type input "QUỆ"
drag, startPoint x: 188, startPoint y: 72, endPoint x: 186, endPoint y: 75, distance: 3.6
click at [188, 72] on div "[PERSON_NAME] * VD: VP [GEOGRAPHIC_DATA]" at bounding box center [190, 73] width 61 height 19
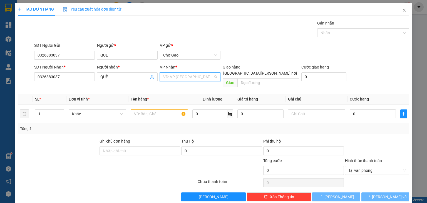
click at [183, 78] on input "search" at bounding box center [188, 77] width 50 height 8
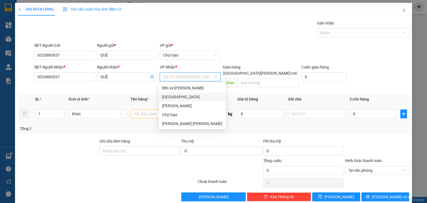
click at [168, 99] on div "[GEOGRAPHIC_DATA]" at bounding box center [192, 97] width 60 height 6
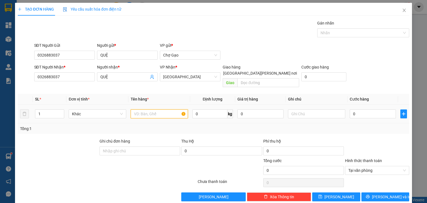
click at [146, 109] on input "text" at bounding box center [159, 113] width 57 height 9
type input "1 B XANH"
click at [370, 109] on input "0" at bounding box center [373, 113] width 46 height 9
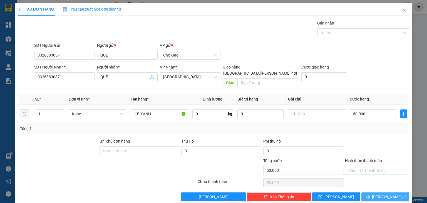
drag, startPoint x: 391, startPoint y: 191, endPoint x: 347, endPoint y: 151, distance: 60.1
click at [390, 194] on span "[PERSON_NAME] và In" at bounding box center [391, 197] width 39 height 6
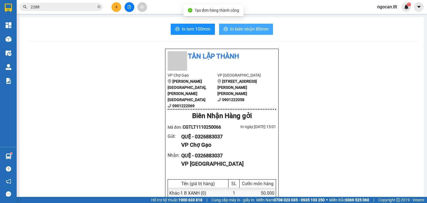
click at [238, 30] on span "In biên nhận 80mm" at bounding box center [249, 29] width 38 height 7
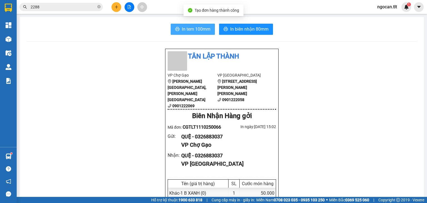
click at [208, 28] on span "In tem 100mm" at bounding box center [196, 29] width 29 height 7
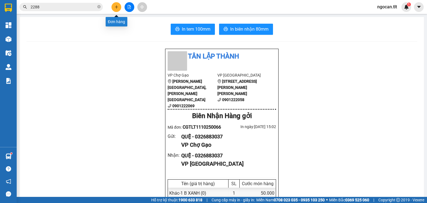
click at [115, 8] on icon "plus" at bounding box center [117, 7] width 4 height 4
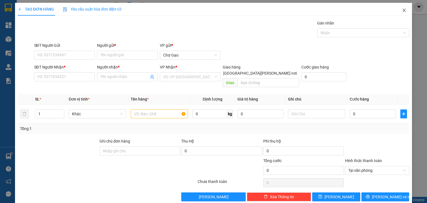
click at [402, 10] on icon "close" at bounding box center [404, 10] width 4 height 4
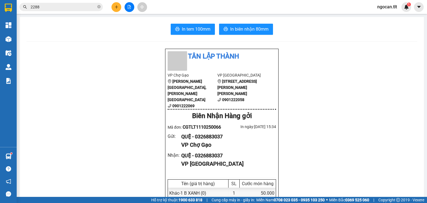
click at [50, 8] on input "2288" at bounding box center [64, 7] width 66 height 6
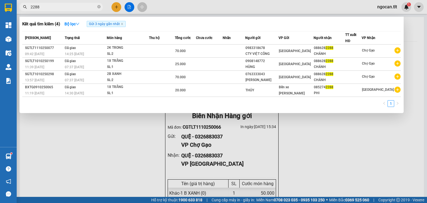
click at [50, 8] on input "2288" at bounding box center [64, 7] width 66 height 6
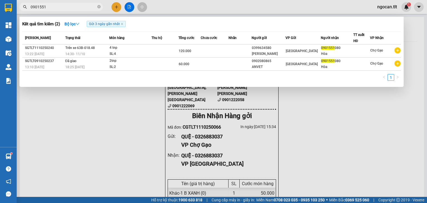
type input "0901551"
click at [117, 4] on div at bounding box center [213, 101] width 427 height 203
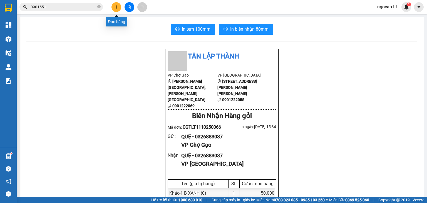
click at [117, 4] on button at bounding box center [117, 7] width 10 height 10
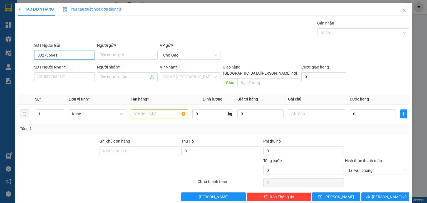
drag, startPoint x: 43, startPoint y: 57, endPoint x: 33, endPoint y: 55, distance: 10.4
click at [43, 57] on input "032735641" at bounding box center [64, 55] width 61 height 9
drag, startPoint x: 50, startPoint y: 64, endPoint x: 58, endPoint y: 76, distance: 14.0
click at [51, 64] on div "0329735641 - CÚC" at bounding box center [63, 66] width 53 height 6
type input "0329735641"
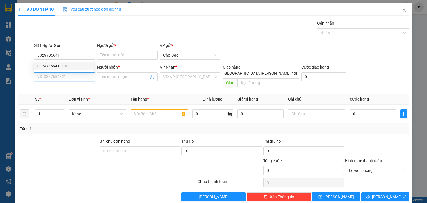
click at [61, 77] on input "SĐT Người Nhận *" at bounding box center [64, 76] width 61 height 9
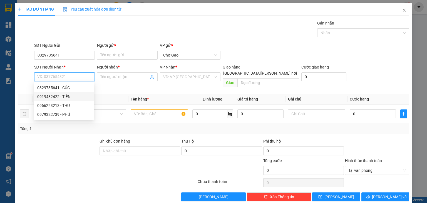
click at [69, 96] on div "0919482422 - TIÊN" at bounding box center [63, 97] width 53 height 6
type input "0919482422"
type input "TIÊN"
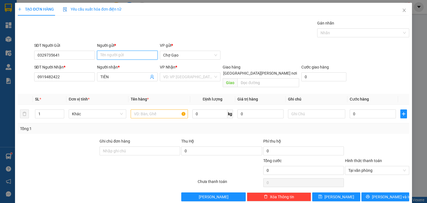
drag, startPoint x: 117, startPoint y: 57, endPoint x: 101, endPoint y: 52, distance: 16.2
click at [114, 56] on input "Người gửi *" at bounding box center [127, 55] width 61 height 9
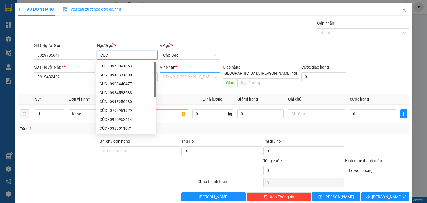
type input "CÚC"
drag, startPoint x: 188, startPoint y: 73, endPoint x: 186, endPoint y: 82, distance: 8.2
click at [188, 74] on input "search" at bounding box center [188, 77] width 50 height 8
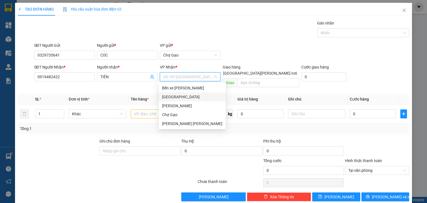
click at [174, 94] on div "[GEOGRAPHIC_DATA]" at bounding box center [192, 97] width 60 height 6
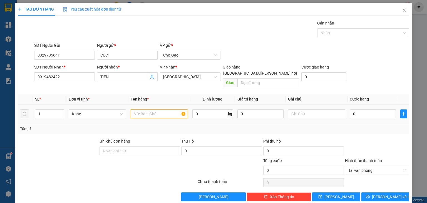
click at [157, 109] on input "text" at bounding box center [159, 113] width 57 height 9
type input "4 B [PERSON_NAME]"
drag, startPoint x: 47, startPoint y: 109, endPoint x: 0, endPoint y: 106, distance: 47.4
click at [0, 103] on div "TẠO ĐƠN HÀNG Yêu cầu xuất [PERSON_NAME] điện tử Transit Pickup Surcharge Ids Tr…" at bounding box center [213, 101] width 427 height 203
drag, startPoint x: 44, startPoint y: 110, endPoint x: 0, endPoint y: 123, distance: 45.7
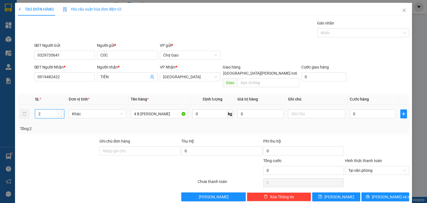
click at [0, 110] on div "TẠO ĐƠN HÀNG Yêu cầu xuất [PERSON_NAME] điện tử Transit Pickup Surcharge Ids Tr…" at bounding box center [213, 101] width 427 height 203
type input "4"
click at [371, 110] on input "0" at bounding box center [373, 113] width 46 height 9
type input "1"
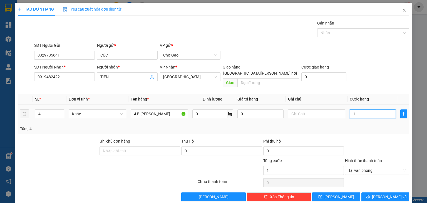
type input "12"
type input "120"
click at [377, 192] on button "[PERSON_NAME] và In" at bounding box center [386, 196] width 48 height 9
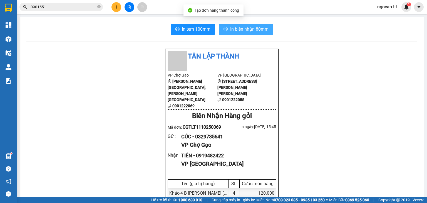
drag, startPoint x: 246, startPoint y: 30, endPoint x: 257, endPoint y: 40, distance: 15.4
click at [246, 30] on span "In biên nhận 80mm" at bounding box center [249, 29] width 38 height 7
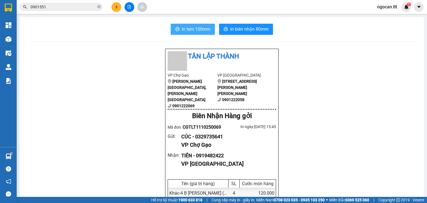
click at [183, 26] on span "In tem 100mm" at bounding box center [196, 29] width 29 height 7
click at [55, 11] on div "Kết quả [PERSON_NAME] ( 2 ) Bộ lọc Gửi 3 ngày gần nhất Mã ĐH Trạng thái Món hàn…" at bounding box center [54, 7] width 109 height 10
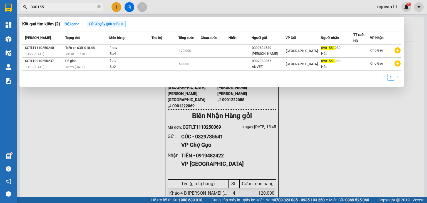
click at [56, 9] on input "0901551" at bounding box center [64, 7] width 66 height 6
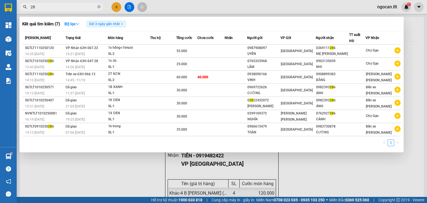
type input "2"
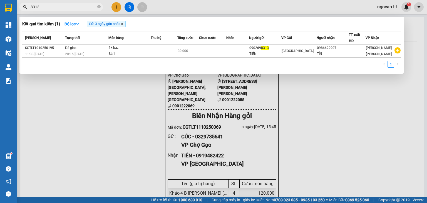
type input "8313"
click at [122, 23] on icon "close" at bounding box center [122, 24] width 3 height 3
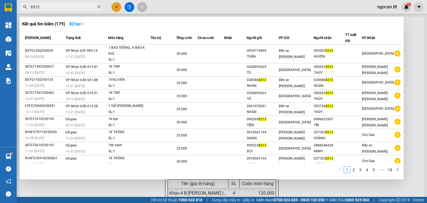
click at [48, 5] on input "8313" at bounding box center [64, 7] width 66 height 6
drag, startPoint x: 117, startPoint y: 7, endPoint x: 114, endPoint y: 8, distance: 3.2
click at [116, 7] on div at bounding box center [213, 101] width 427 height 203
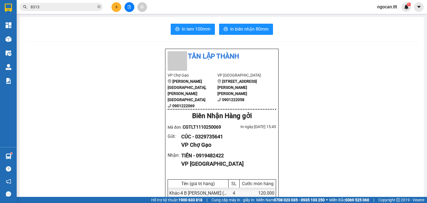
click at [121, 8] on button at bounding box center [117, 7] width 10 height 10
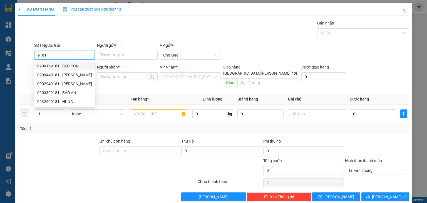
click at [76, 65] on div "0909169181 - BEO CON" at bounding box center [64, 66] width 55 height 6
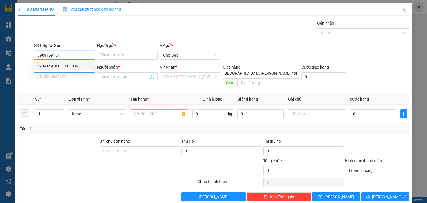
type input "0909169181"
click at [72, 74] on input "SĐT Người Nhận *" at bounding box center [64, 76] width 61 height 9
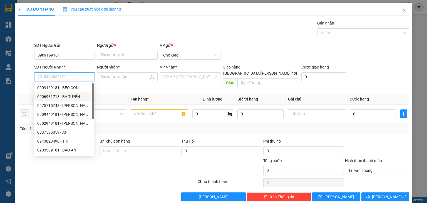
drag, startPoint x: 74, startPoint y: 94, endPoint x: 103, endPoint y: 95, distance: 28.7
click at [75, 94] on div "0906981718 - BA TUYÊN" at bounding box center [63, 97] width 53 height 6
type input "0906981718"
type input "[PERSON_NAME]"
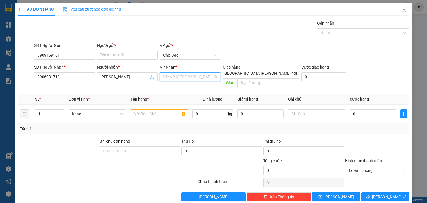
click at [176, 79] on input "search" at bounding box center [188, 77] width 50 height 8
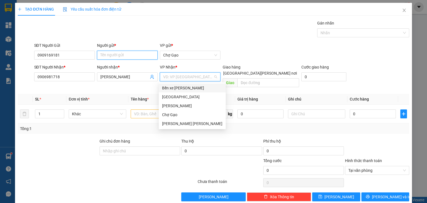
click at [124, 58] on input "Người gửi *" at bounding box center [127, 55] width 61 height 9
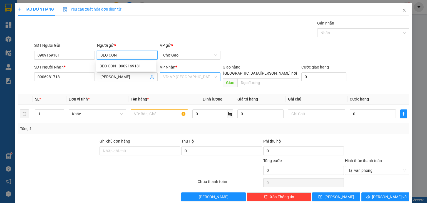
type input "BEO CON"
click at [201, 79] on input "search" at bounding box center [188, 77] width 50 height 8
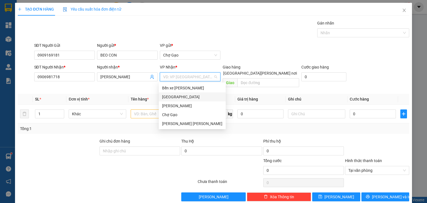
click at [194, 98] on div "[GEOGRAPHIC_DATA]" at bounding box center [192, 97] width 60 height 6
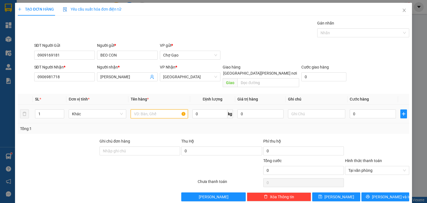
click at [161, 109] on input "text" at bounding box center [159, 113] width 57 height 9
click at [176, 110] on input "1 X TRẮNG" at bounding box center [159, 113] width 57 height 9
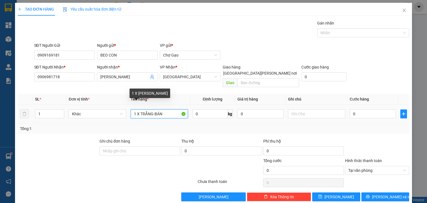
type input "1 X [PERSON_NAME]"
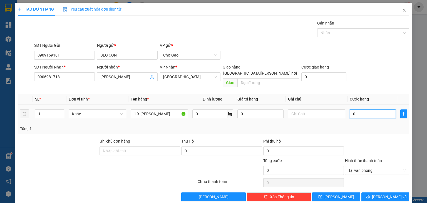
click at [362, 110] on input "0" at bounding box center [373, 113] width 46 height 9
click at [380, 194] on span "[PERSON_NAME] và In" at bounding box center [391, 197] width 39 height 6
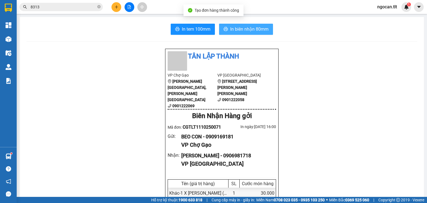
click at [245, 29] on span "In biên nhận 80mm" at bounding box center [249, 29] width 38 height 7
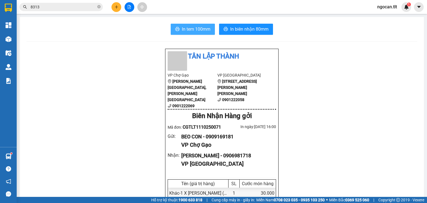
click at [196, 27] on span "In tem 100mm" at bounding box center [196, 29] width 29 height 7
click at [41, 6] on input "8313" at bounding box center [64, 7] width 66 height 6
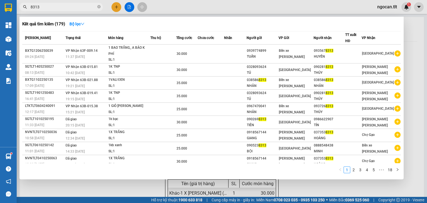
click at [41, 6] on input "8313" at bounding box center [64, 7] width 66 height 6
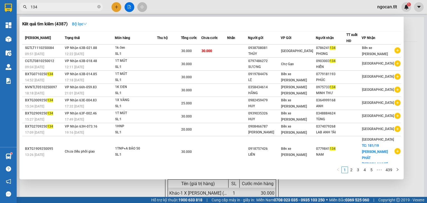
type input "134"
click at [89, 23] on button "Bộ lọc" at bounding box center [80, 23] width 24 height 9
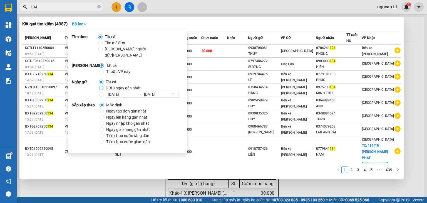
click at [101, 86] on input "Gửi 3 ngày gần nhất" at bounding box center [101, 88] width 4 height 4
radio input "true"
radio input "false"
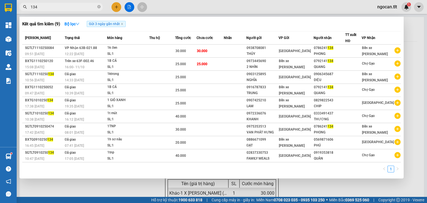
click at [45, 7] on input "134" at bounding box center [64, 7] width 66 height 6
type input "1"
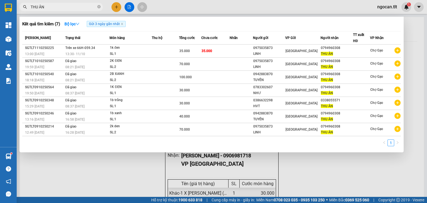
type input "THU ÂN"
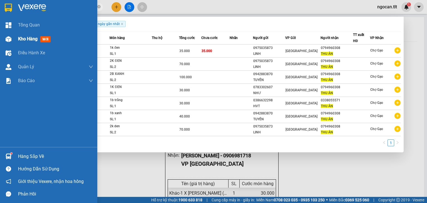
click at [22, 40] on span "Kho hàng" at bounding box center [27, 38] width 19 height 5
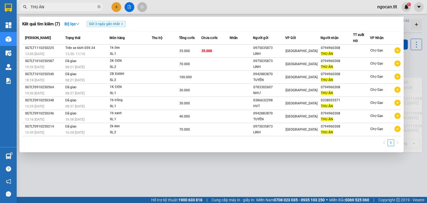
click at [277, 187] on div at bounding box center [213, 101] width 427 height 203
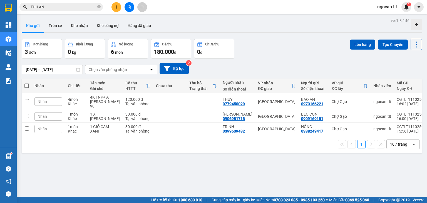
drag, startPoint x: 26, startPoint y: 83, endPoint x: 31, endPoint y: 83, distance: 4.2
click at [27, 83] on span at bounding box center [26, 85] width 4 height 4
click at [27, 83] on input "checkbox" at bounding box center [27, 83] width 0 height 0
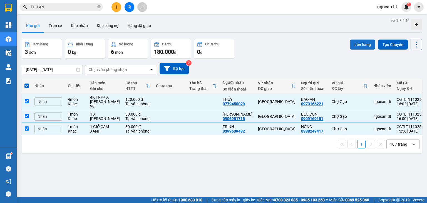
click at [362, 42] on button "Lên hàng" at bounding box center [362, 45] width 25 height 10
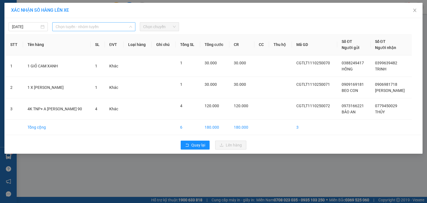
click at [105, 27] on span "Chọn tuyến - nhóm tuyến" at bounding box center [94, 27] width 77 height 8
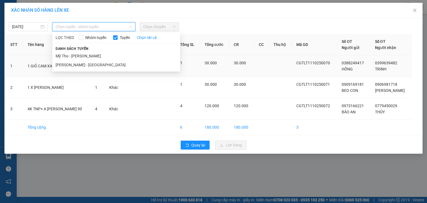
drag, startPoint x: 87, startPoint y: 56, endPoint x: 94, endPoint y: 55, distance: 6.7
click at [87, 56] on li "Mỹ Tho - [PERSON_NAME]" at bounding box center [116, 55] width 128 height 9
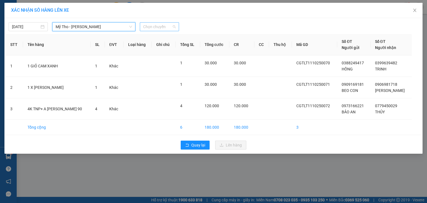
click at [162, 30] on span "Chọn chuyến" at bounding box center [159, 27] width 33 height 8
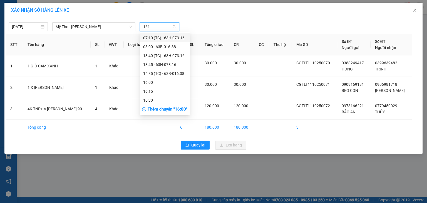
type input "1615"
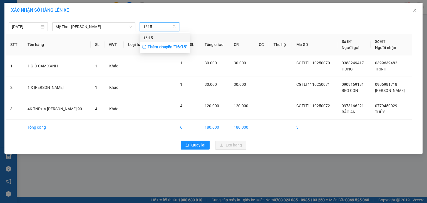
drag, startPoint x: 173, startPoint y: 39, endPoint x: 179, endPoint y: 38, distance: 6.8
click at [174, 39] on div "16:15" at bounding box center [164, 38] width 43 height 6
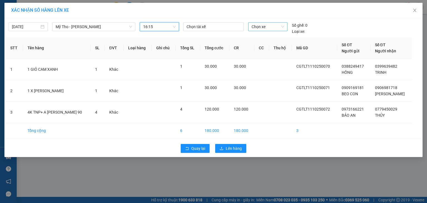
click at [272, 29] on span "Chọn xe" at bounding box center [268, 27] width 32 height 8
type input "859"
click at [271, 39] on div "63B-018.59" at bounding box center [268, 38] width 32 height 6
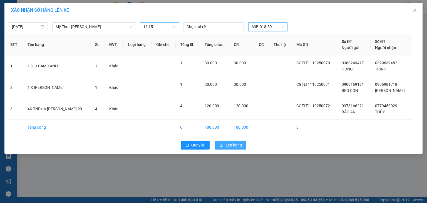
click at [236, 142] on span "Lên hàng" at bounding box center [234, 145] width 16 height 6
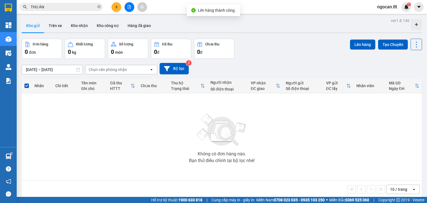
click at [132, 7] on button at bounding box center [130, 7] width 10 height 10
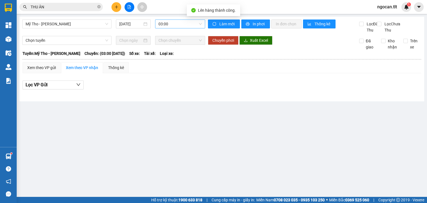
click at [184, 26] on span "03:00" at bounding box center [181, 24] width 44 height 8
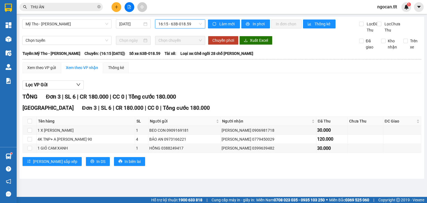
drag, startPoint x: 41, startPoint y: 67, endPoint x: 77, endPoint y: 83, distance: 39.4
click at [41, 62] on th at bounding box center [222, 59] width 400 height 5
click at [40, 71] on div "Xem theo VP gửi" at bounding box center [41, 68] width 29 height 6
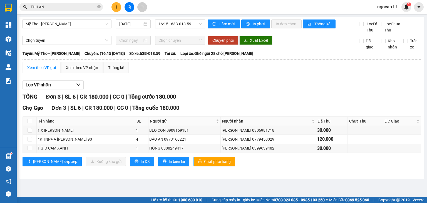
click at [204, 164] on span "Chốt phơi hàng" at bounding box center [217, 161] width 27 height 6
click at [87, 71] on div "Xem theo VP nhận" at bounding box center [82, 68] width 32 height 6
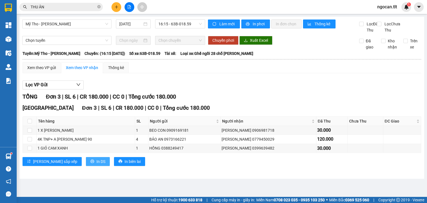
click at [97, 164] on span "In DS" at bounding box center [101, 161] width 9 height 6
click at [49, 71] on div "Xem theo VP gửi" at bounding box center [41, 68] width 29 height 6
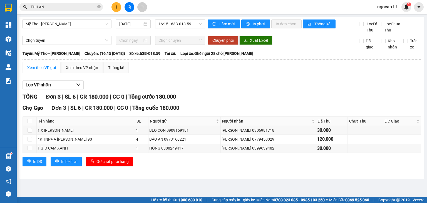
click at [53, 7] on input "THU ÂN" at bounding box center [64, 7] width 66 height 6
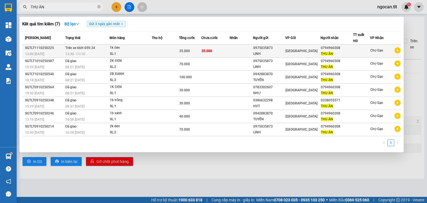
click at [277, 49] on div "0975035873" at bounding box center [270, 48] width 32 height 6
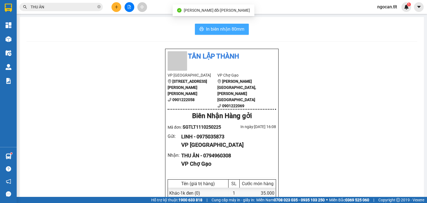
click at [206, 26] on span "In biên nhận 80mm" at bounding box center [225, 29] width 38 height 7
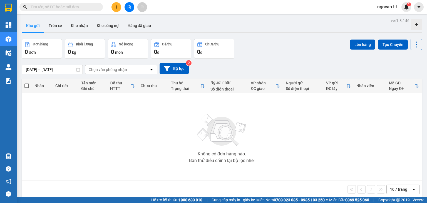
click at [67, 7] on input "text" at bounding box center [64, 7] width 66 height 6
paste input "0947623527"
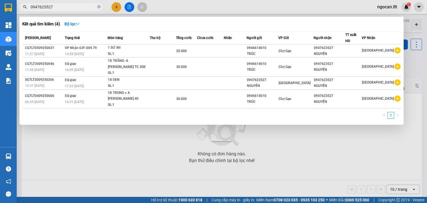
type input "0947623527"
click at [129, 4] on div at bounding box center [213, 101] width 427 height 203
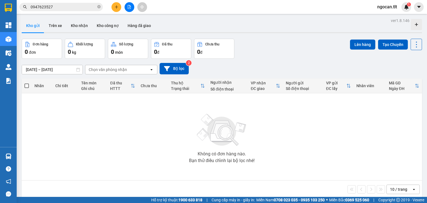
click at [128, 9] on button at bounding box center [130, 7] width 10 height 10
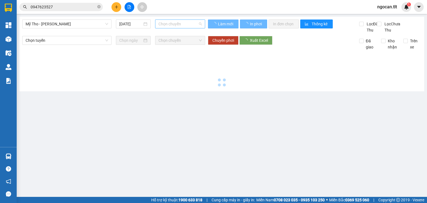
click at [185, 22] on span "Chọn chuyến" at bounding box center [181, 24] width 44 height 8
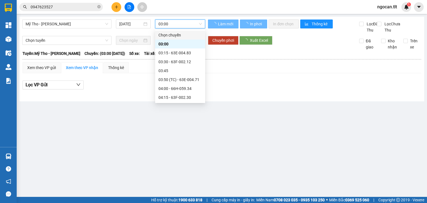
click at [183, 24] on span "03:00" at bounding box center [181, 24] width 44 height 8
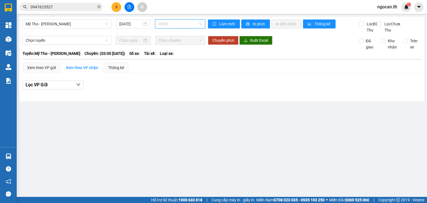
click at [179, 28] on span "03:00" at bounding box center [181, 24] width 44 height 8
drag, startPoint x: 222, startPoint y: 27, endPoint x: 216, endPoint y: 26, distance: 5.6
click at [222, 27] on span "Làm mới" at bounding box center [228, 24] width 16 height 6
click at [191, 24] on span "03:00" at bounding box center [181, 24] width 44 height 8
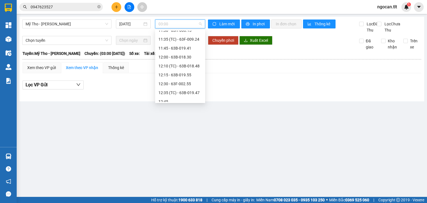
scroll to position [445, 0]
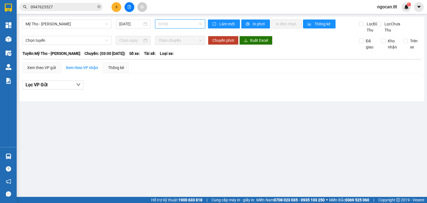
click at [176, 22] on span "03:00" at bounding box center [181, 24] width 44 height 8
click at [186, 43] on div "13:00 - 63E-003.80" at bounding box center [180, 44] width 43 height 6
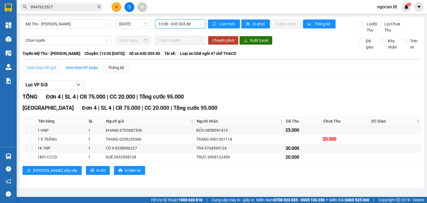
click at [38, 70] on div "Xem theo VP gửi" at bounding box center [42, 67] width 38 height 11
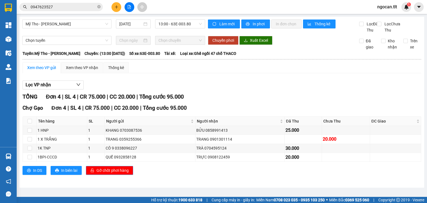
click at [124, 173] on span "Gỡ chốt phơi hàng" at bounding box center [113, 170] width 32 height 6
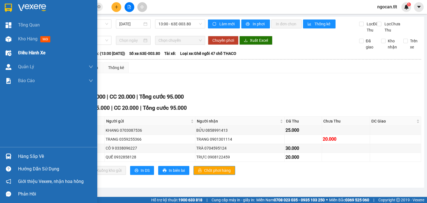
click at [21, 39] on span "Kho hàng" at bounding box center [27, 38] width 19 height 5
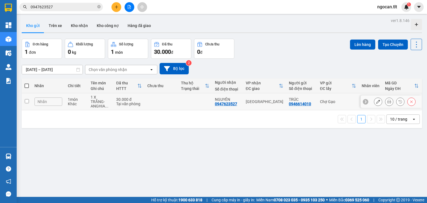
click at [168, 104] on td at bounding box center [162, 101] width 34 height 17
checkbox input "true"
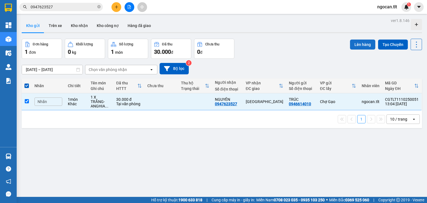
click at [356, 40] on button "Lên hàng" at bounding box center [362, 45] width 25 height 10
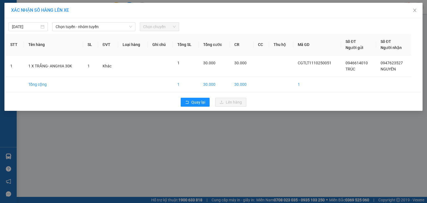
click at [91, 35] on th "SL" at bounding box center [90, 44] width 15 height 21
click at [91, 31] on span "Chọn tuyến - nhóm tuyến" at bounding box center [94, 27] width 77 height 8
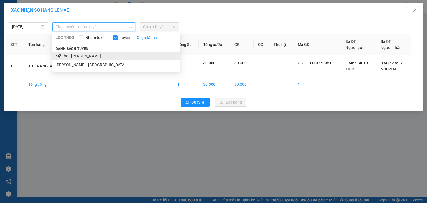
click at [85, 56] on li "Mỹ Tho - [PERSON_NAME]" at bounding box center [116, 55] width 128 height 9
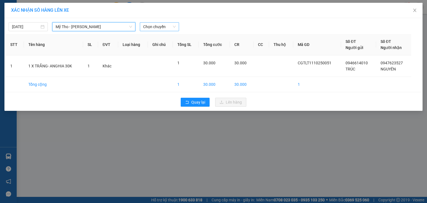
click at [159, 28] on span "Chọn chuyến" at bounding box center [159, 27] width 33 height 8
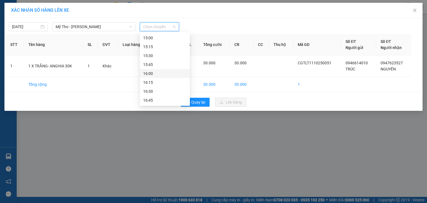
scroll to position [517, 0]
drag, startPoint x: 165, startPoint y: 35, endPoint x: 166, endPoint y: 38, distance: 2.9
click at [165, 35] on div "13:00 - 63E-003.80" at bounding box center [164, 38] width 43 height 6
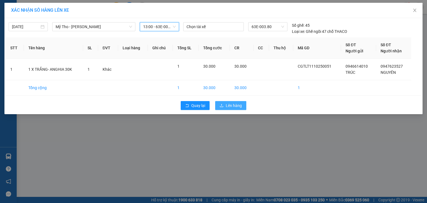
click at [229, 106] on span "Lên hàng" at bounding box center [234, 105] width 16 height 6
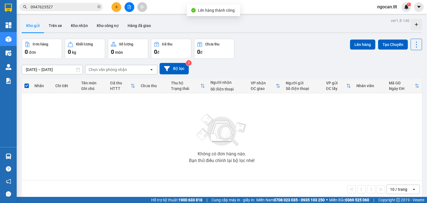
drag, startPoint x: 130, startPoint y: 2, endPoint x: 138, endPoint y: 12, distance: 13.1
click at [130, 3] on button at bounding box center [130, 7] width 10 height 10
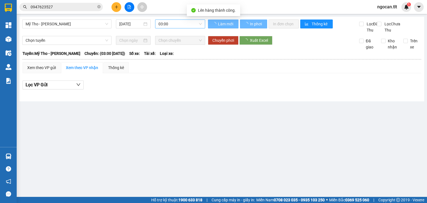
click at [178, 23] on span "03:00" at bounding box center [181, 24] width 44 height 8
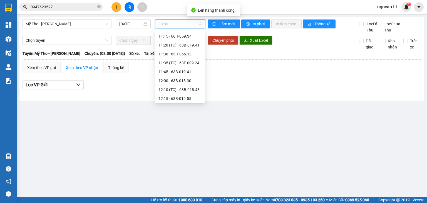
scroll to position [476, 0]
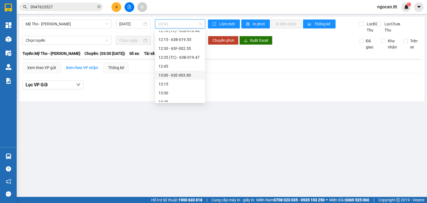
click at [185, 73] on div "13:00 - 63E-003.80" at bounding box center [180, 75] width 43 height 6
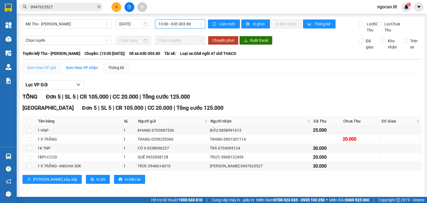
click at [41, 69] on div "Xem theo VP gửi" at bounding box center [42, 67] width 38 height 11
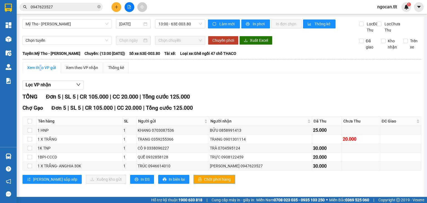
click at [204, 182] on span "Chốt phơi hàng" at bounding box center [217, 179] width 27 height 6
